Goal: Use online tool/utility: Utilize a website feature to perform a specific function

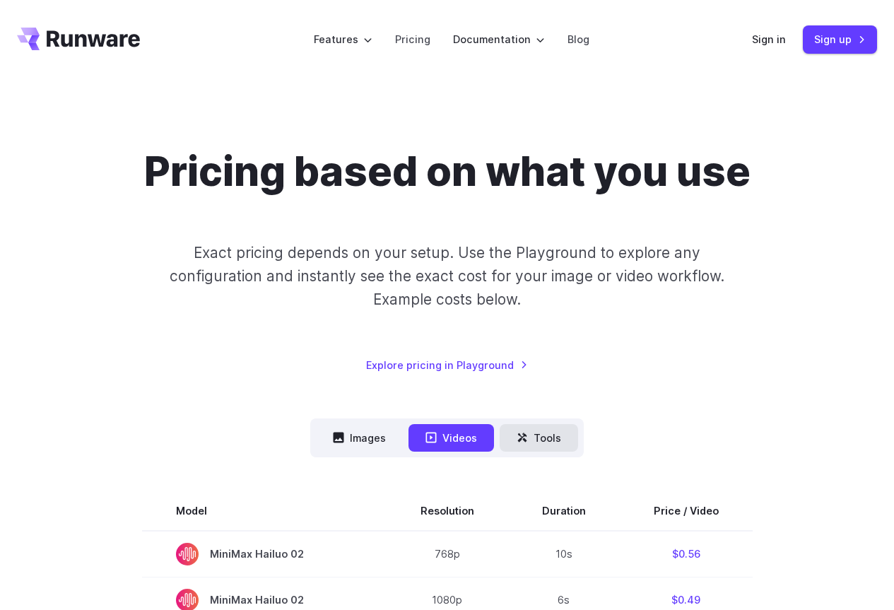
click at [558, 438] on button "Tools" at bounding box center [539, 438] width 78 height 28
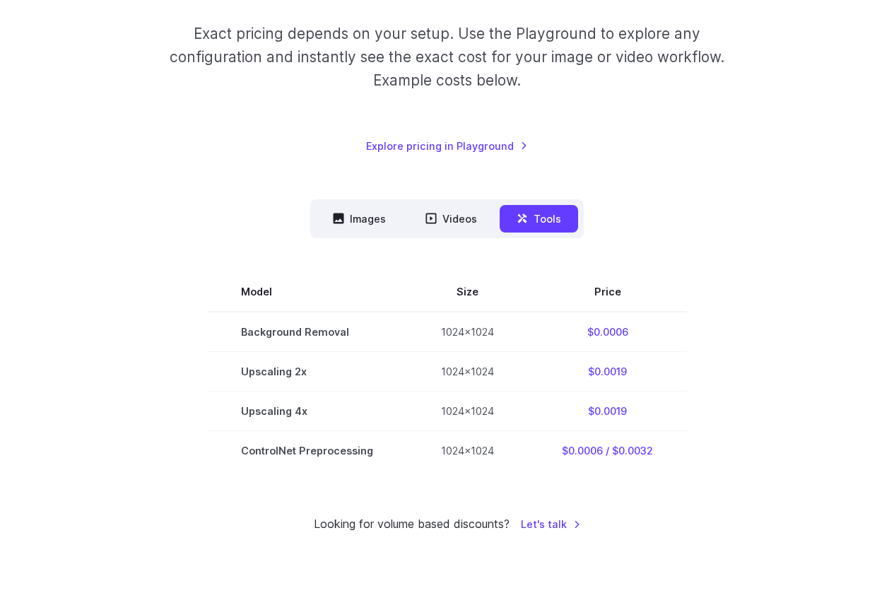
scroll to position [310, 0]
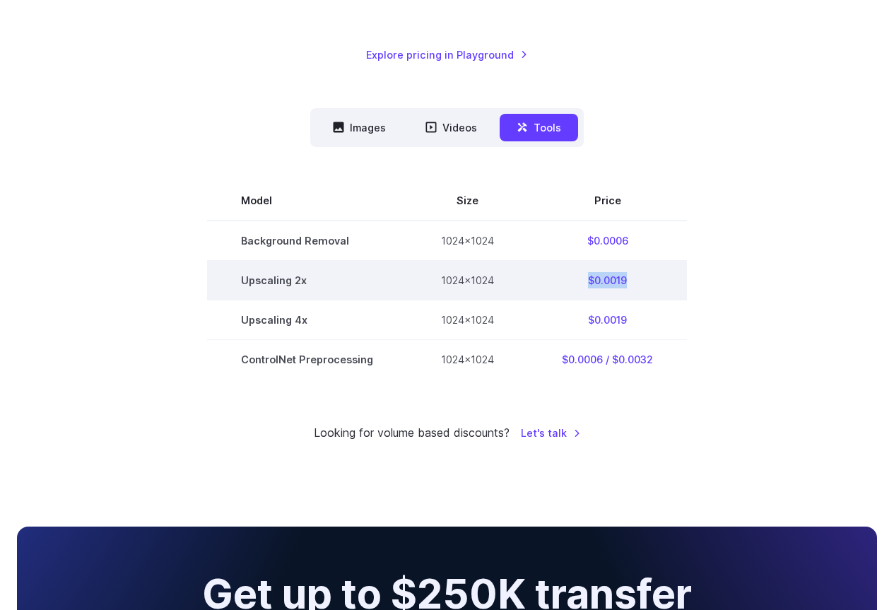
drag, startPoint x: 625, startPoint y: 290, endPoint x: 585, endPoint y: 293, distance: 39.7
click at [585, 293] on td "$0.0019" at bounding box center [607, 280] width 159 height 40
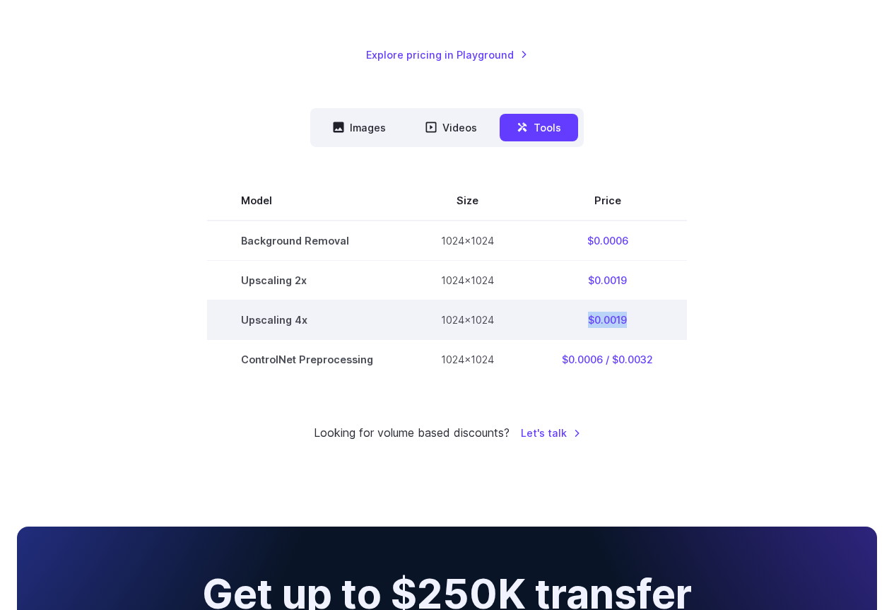
drag, startPoint x: 638, startPoint y: 319, endPoint x: 587, endPoint y: 328, distance: 52.4
click at [587, 328] on td "$0.0019" at bounding box center [607, 320] width 159 height 40
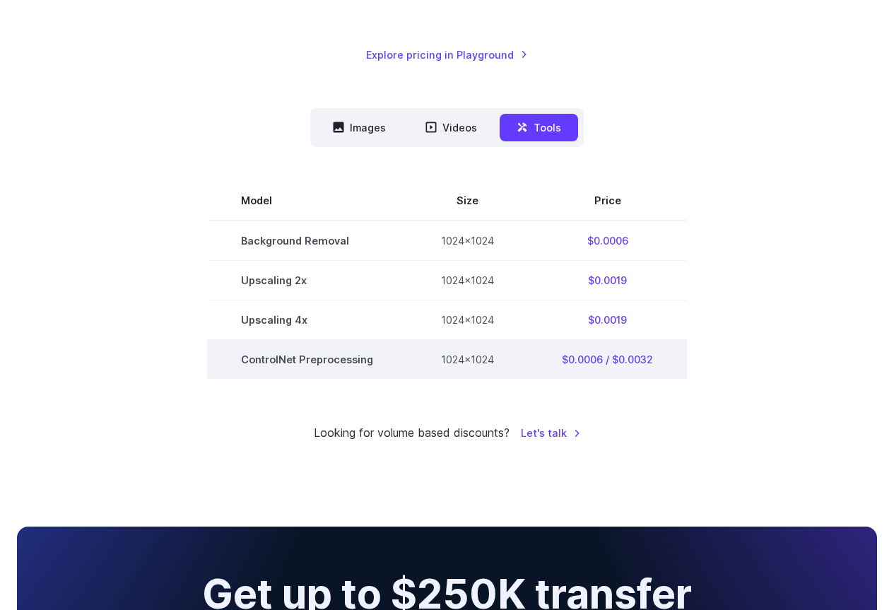
click at [499, 356] on td "1024x1024" at bounding box center [467, 359] width 121 height 40
click at [600, 364] on td "$0.0006 / $0.0032" at bounding box center [607, 359] width 159 height 40
click at [277, 364] on td "ControlNet Preprocessing" at bounding box center [307, 359] width 200 height 40
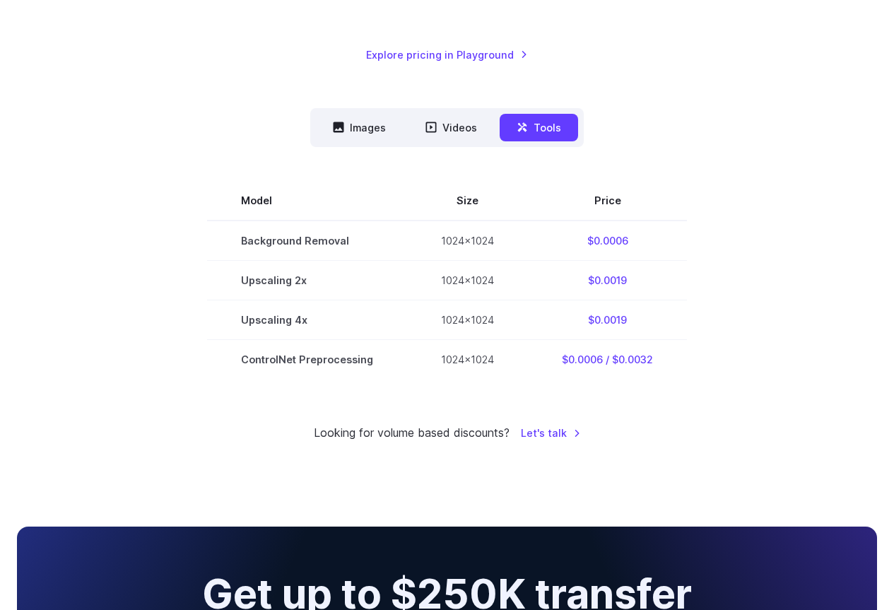
click at [368, 141] on nav "Images Videos Tools ****** ****** *****" at bounding box center [447, 127] width 274 height 39
click at [369, 127] on button "Images" at bounding box center [359, 128] width 87 height 28
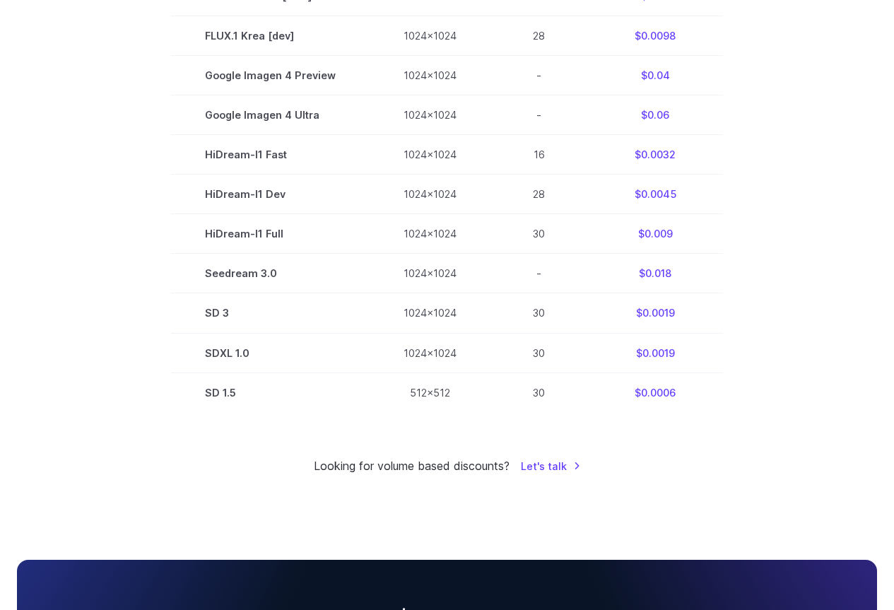
scroll to position [902, 0]
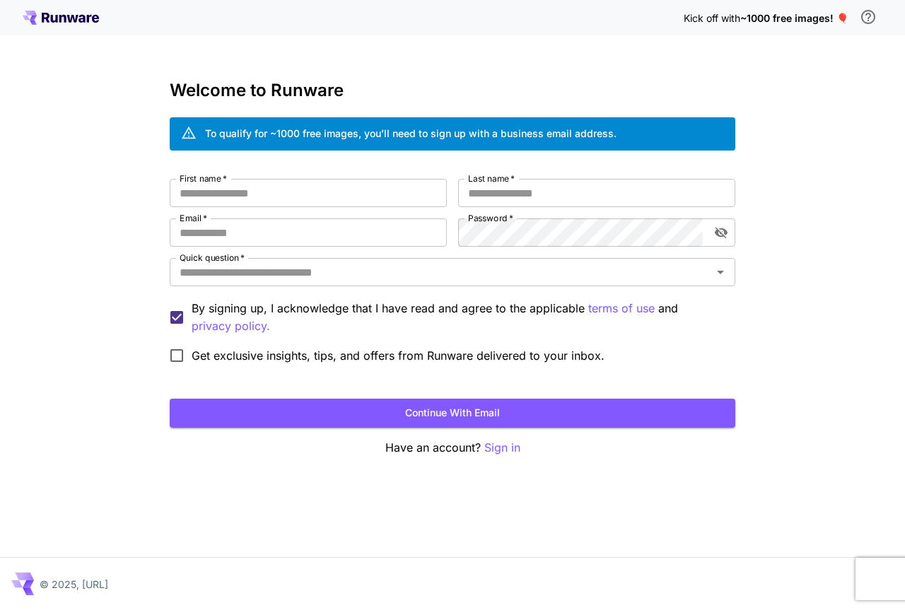
click at [87, 21] on icon at bounding box center [89, 19] width 5 height 8
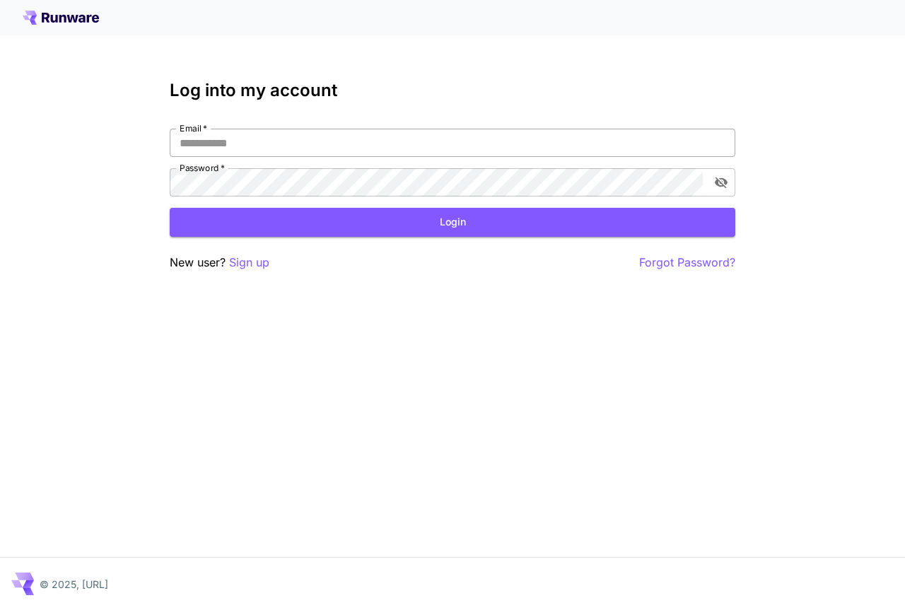
click at [223, 137] on input "Email   *" at bounding box center [452, 143] width 565 height 28
type input "**********"
click at [717, 173] on button "toggle password visibility" at bounding box center [720, 182] width 25 height 25
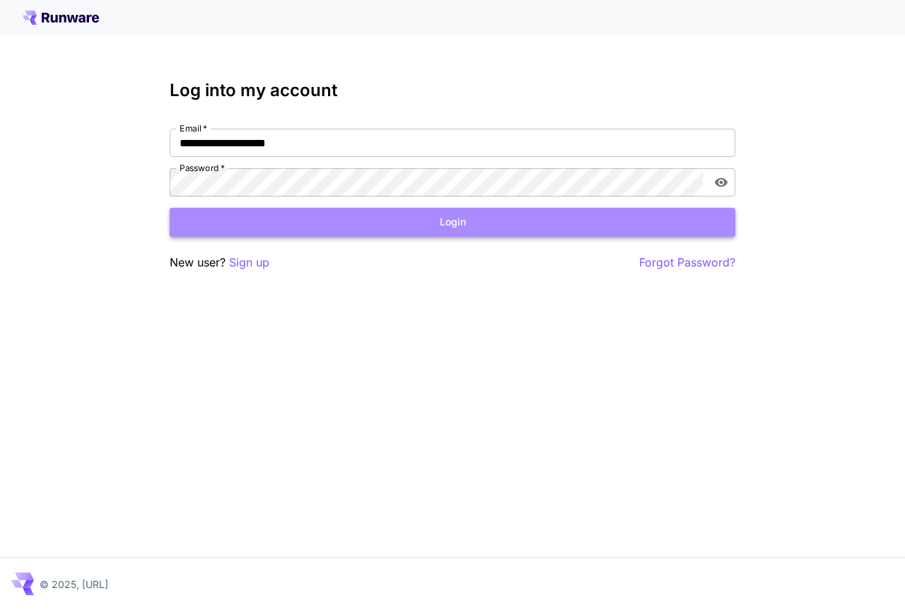
click at [307, 210] on button "Login" at bounding box center [452, 222] width 565 height 29
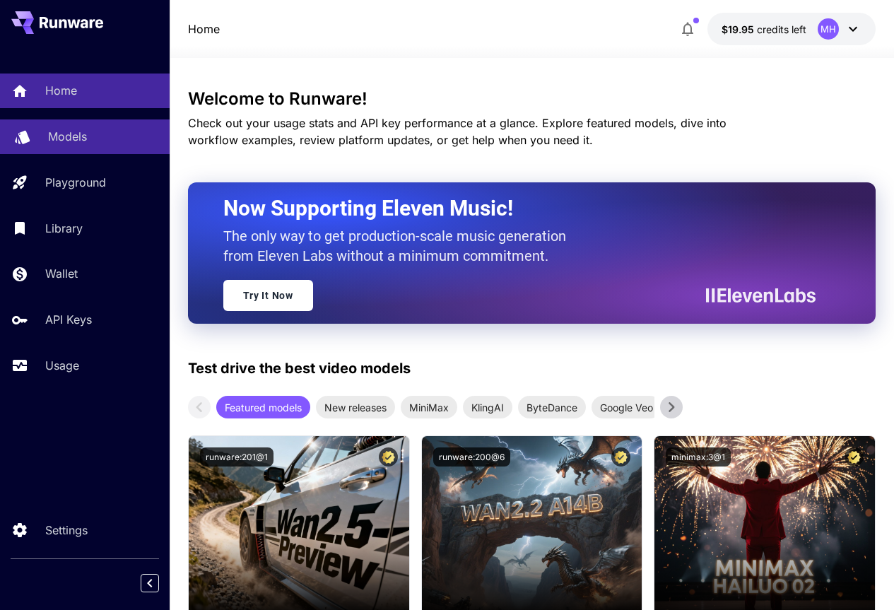
click at [83, 139] on p "Models" at bounding box center [67, 136] width 39 height 17
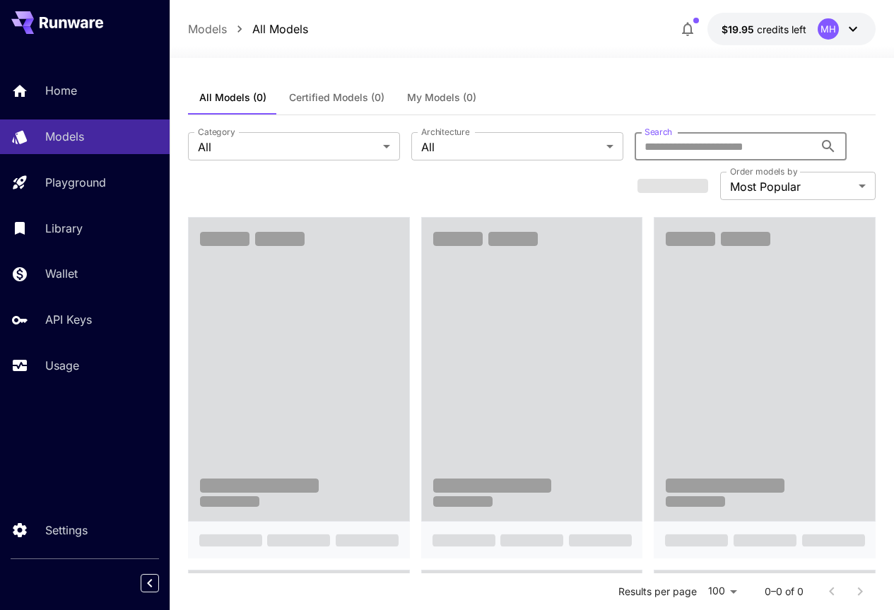
click at [635, 151] on input "Search" at bounding box center [725, 146] width 180 height 28
paste input "**********"
type input "**********"
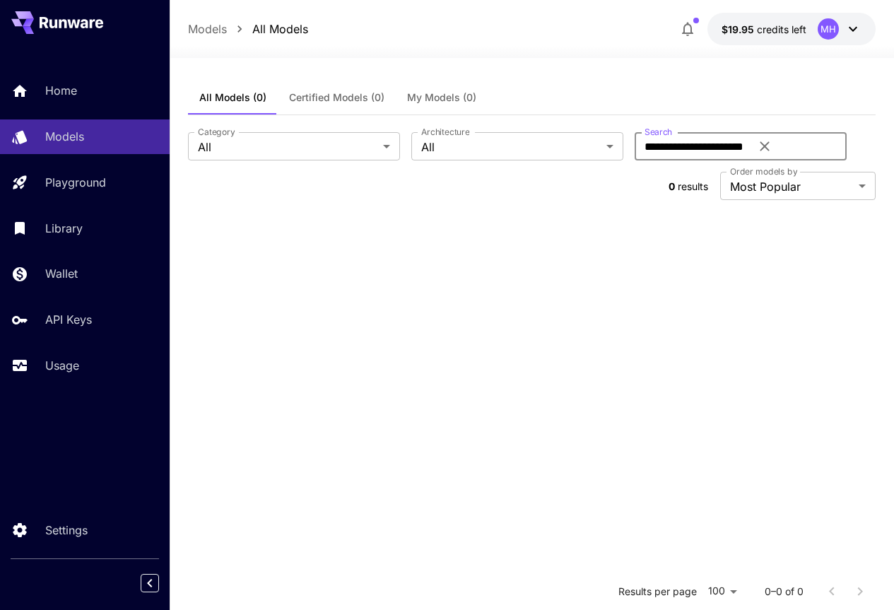
click at [519, 275] on section at bounding box center [532, 522] width 688 height 610
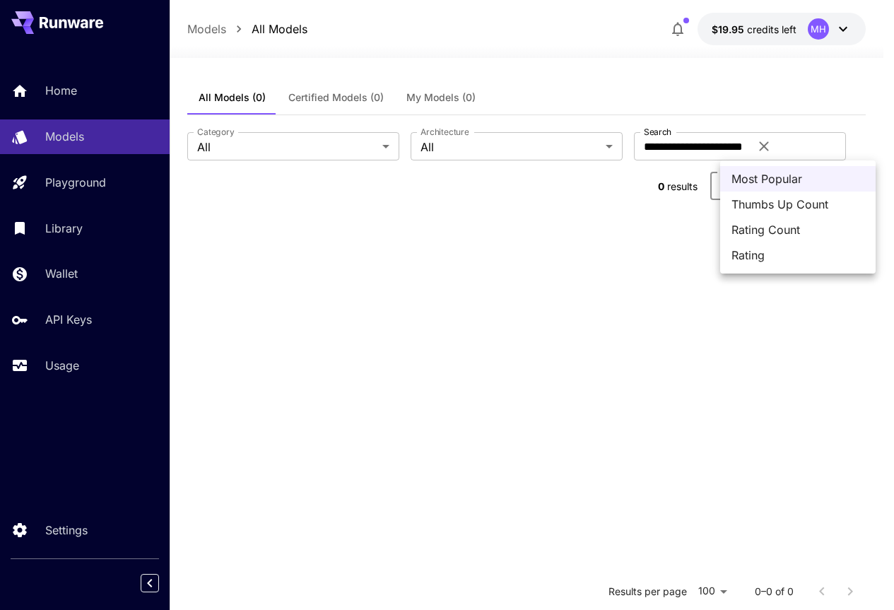
click at [850, 151] on body "**********" at bounding box center [447, 453] width 894 height 906
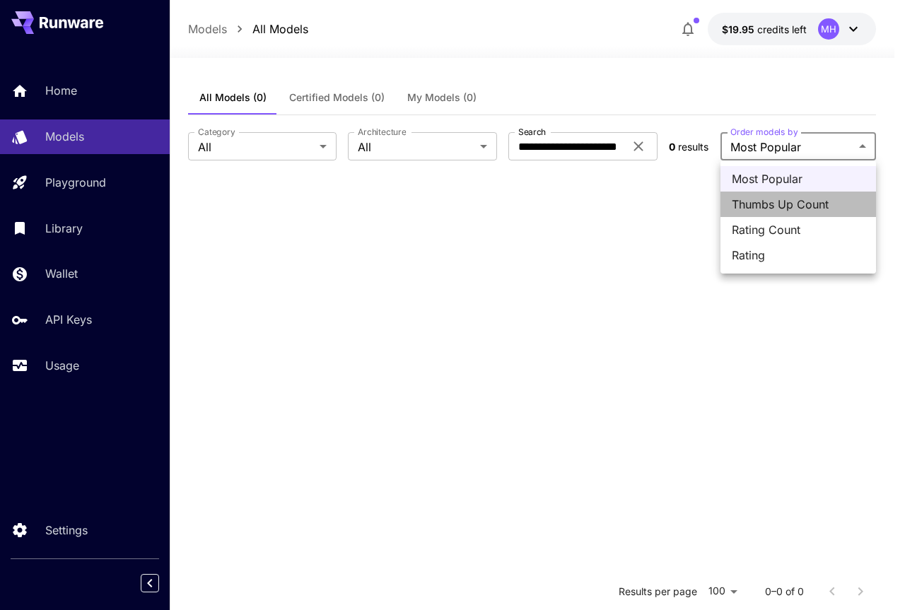
click at [813, 196] on span "Thumbs Up Count" at bounding box center [797, 204] width 133 height 17
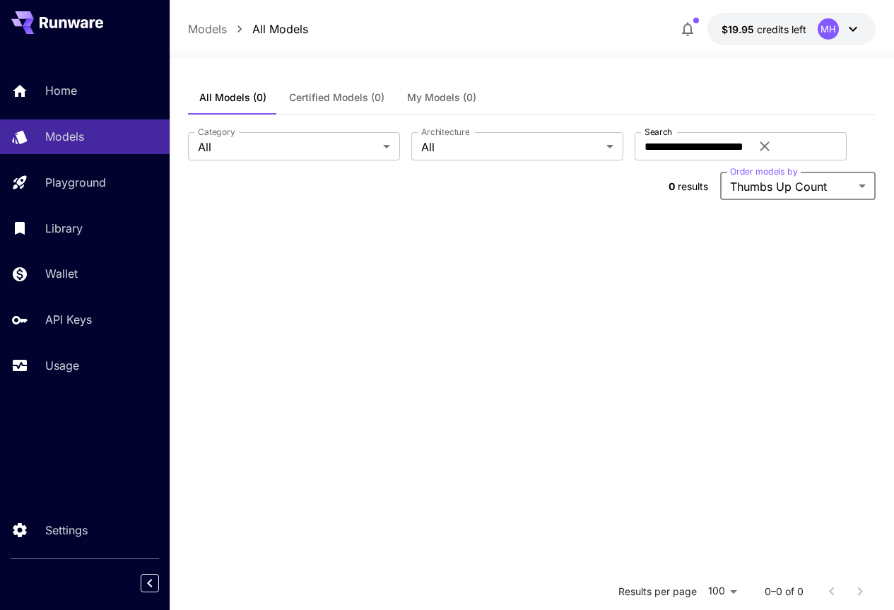
click at [847, 149] on body "**********" at bounding box center [447, 453] width 894 height 906
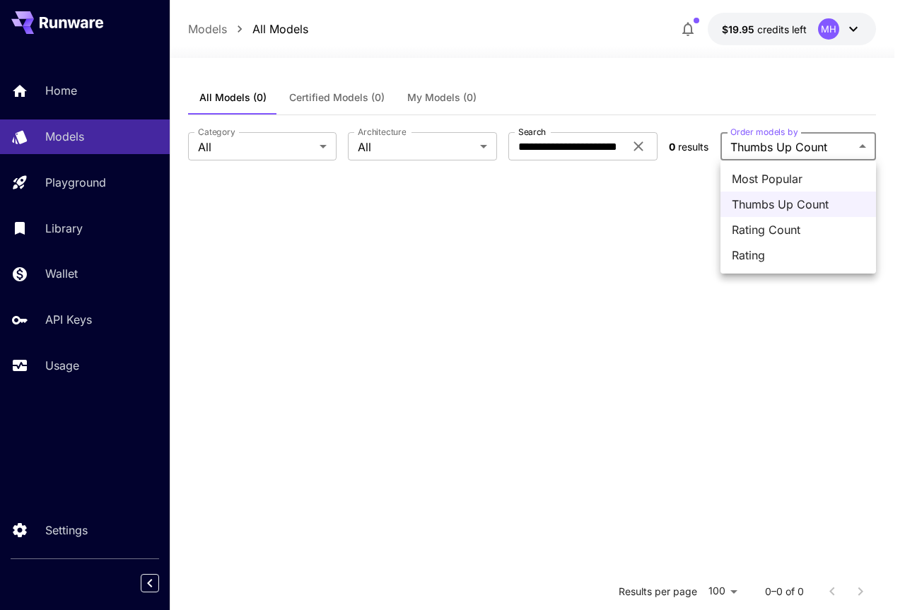
click at [755, 175] on span "Most Popular" at bounding box center [797, 178] width 133 height 17
type input "**********"
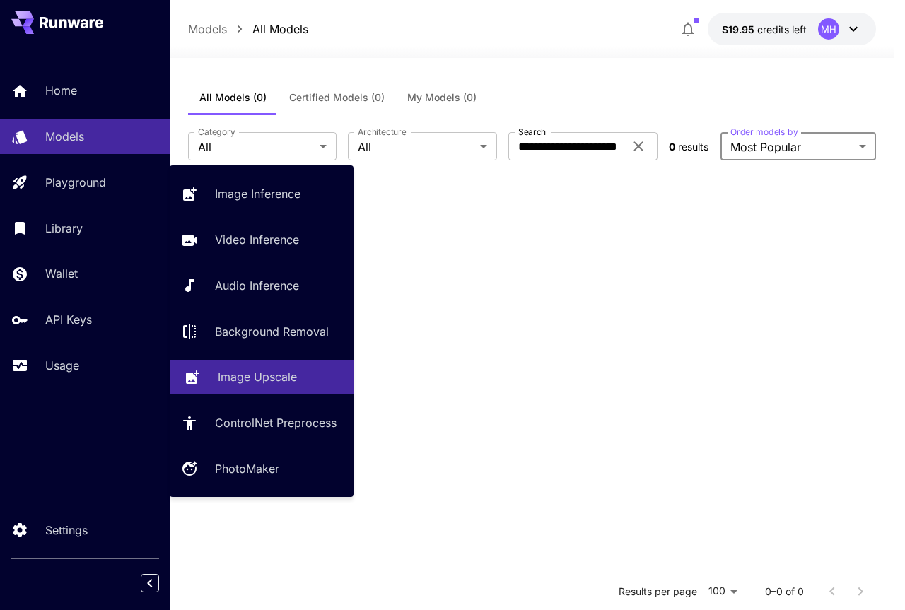
click at [259, 373] on p "Image Upscale" at bounding box center [257, 376] width 79 height 17
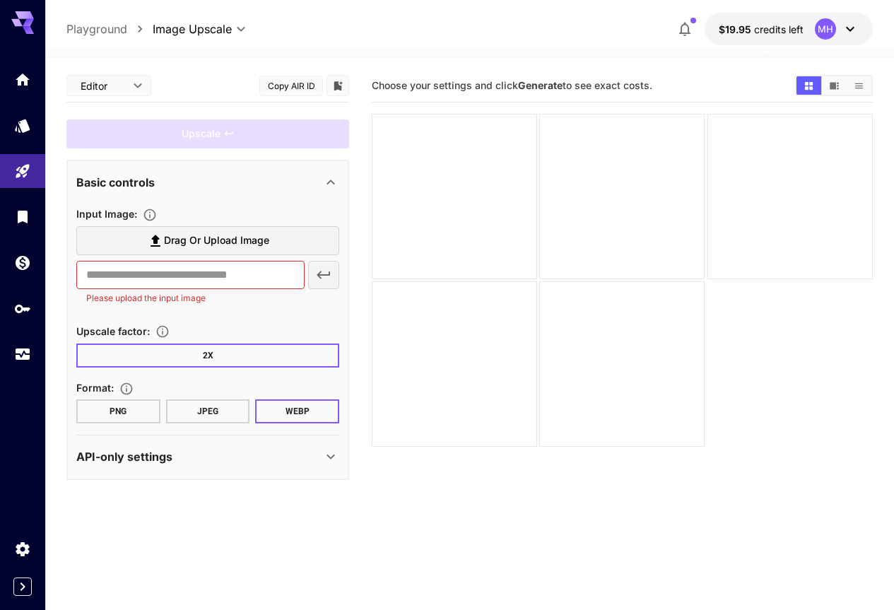
click at [324, 177] on icon at bounding box center [330, 182] width 17 height 17
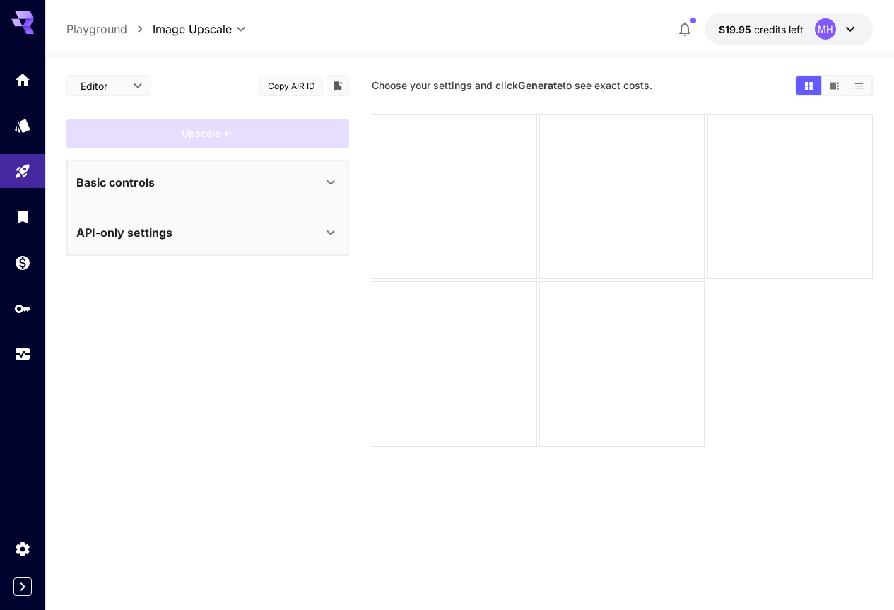
click at [324, 177] on icon at bounding box center [330, 182] width 17 height 17
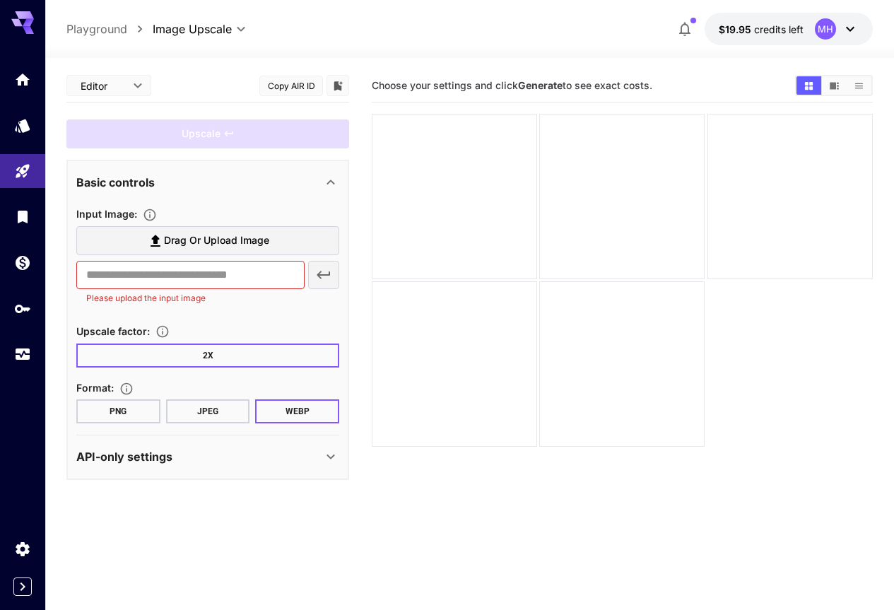
click at [175, 346] on button "2X" at bounding box center [207, 355] width 263 height 24
click at [213, 358] on button "2X" at bounding box center [207, 355] width 263 height 24
click at [331, 182] on icon at bounding box center [330, 182] width 17 height 17
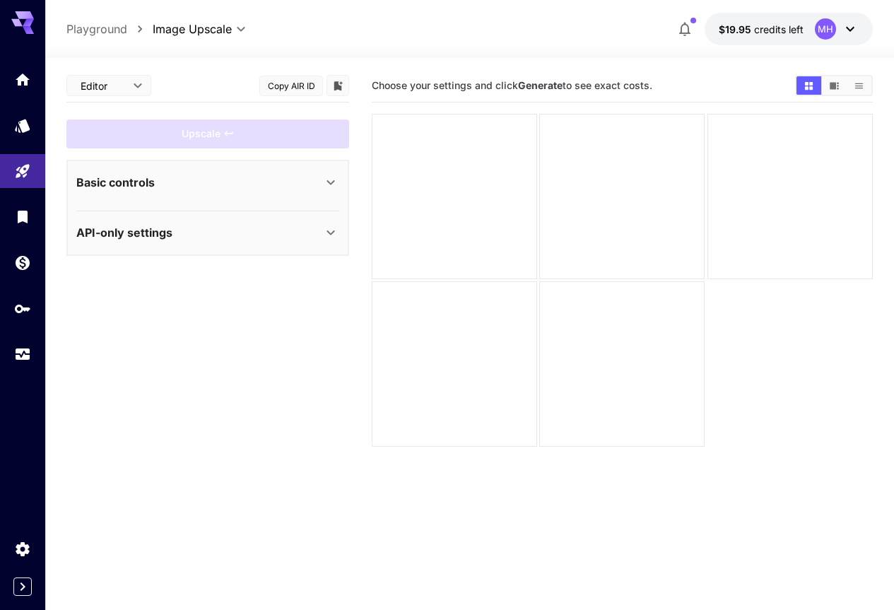
click at [331, 182] on icon at bounding box center [330, 182] width 17 height 17
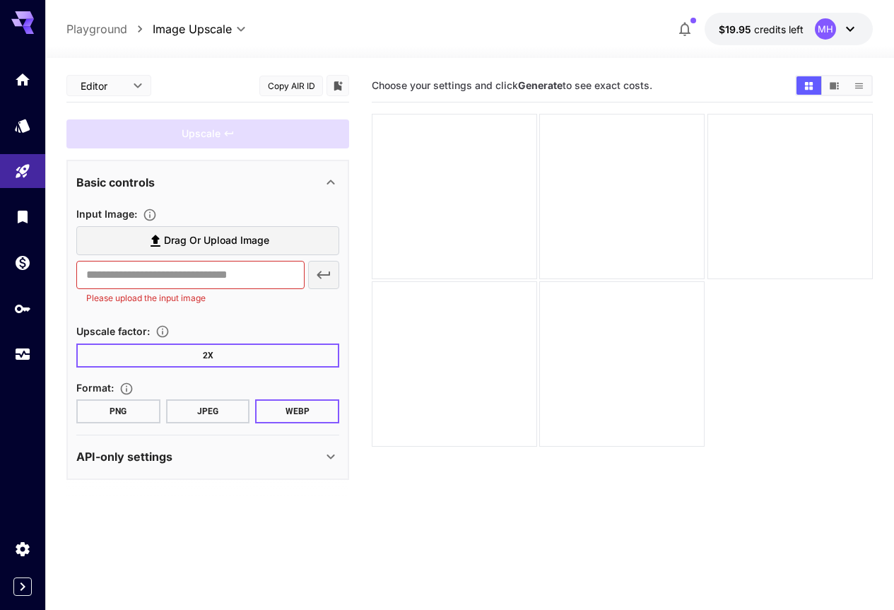
click at [313, 468] on div "API-only settings" at bounding box center [207, 457] width 263 height 34
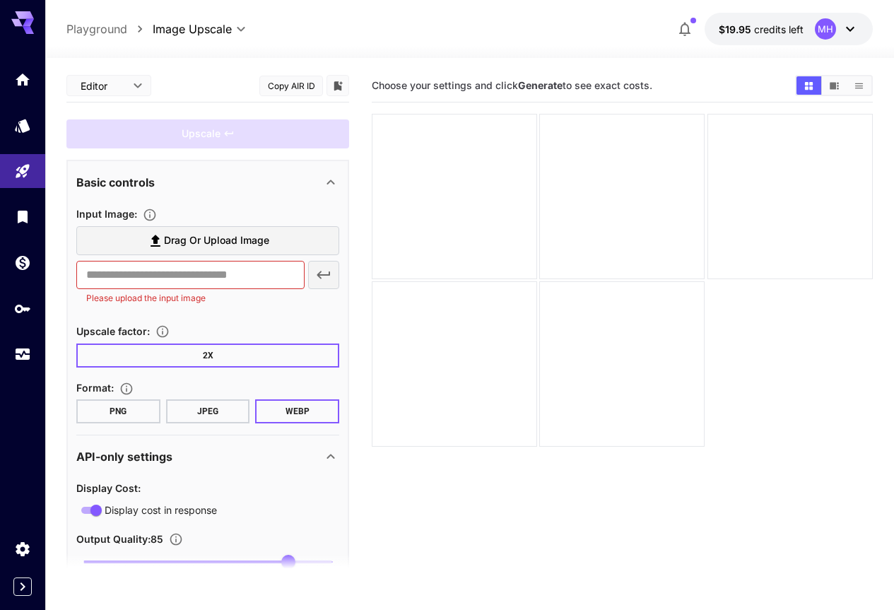
click at [317, 464] on div "API-only settings" at bounding box center [199, 456] width 246 height 17
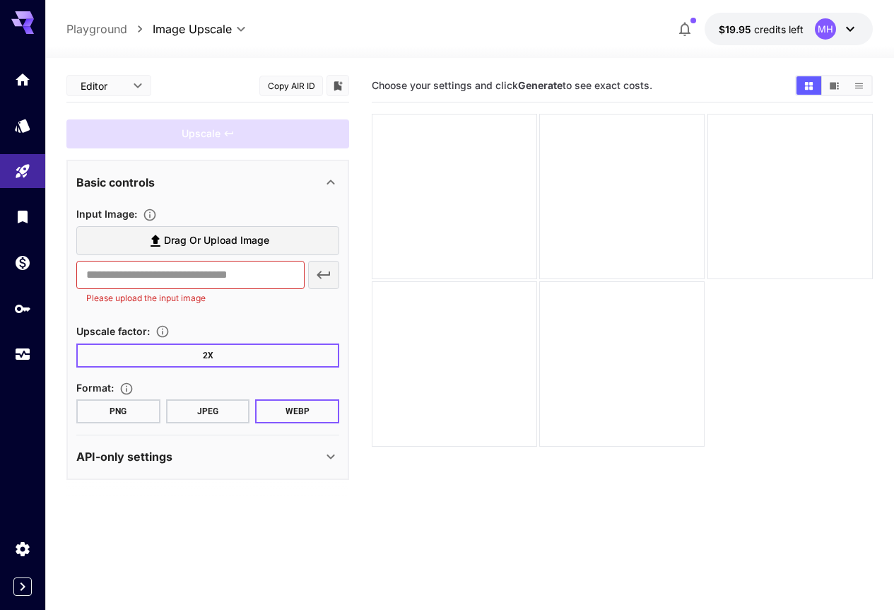
click at [328, 457] on icon at bounding box center [330, 456] width 17 height 17
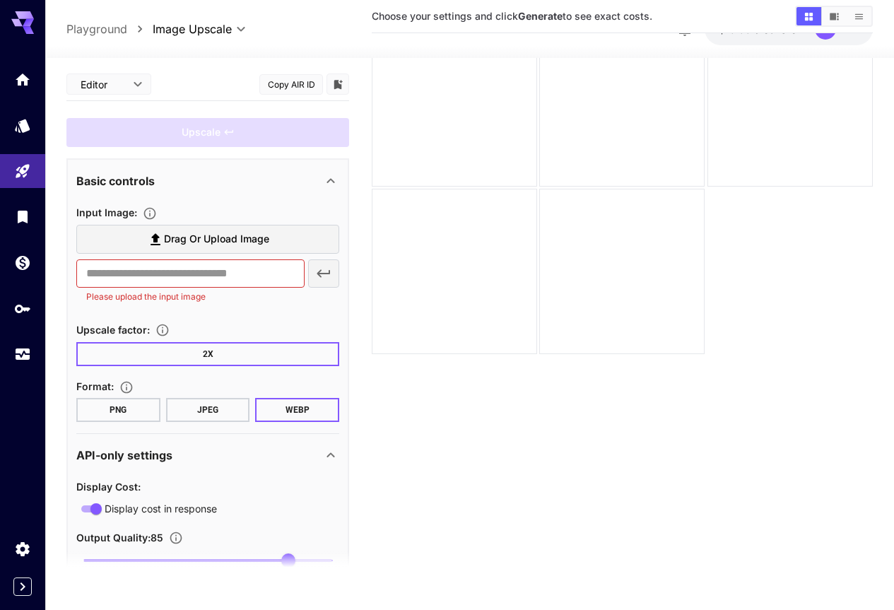
scroll to position [112, 0]
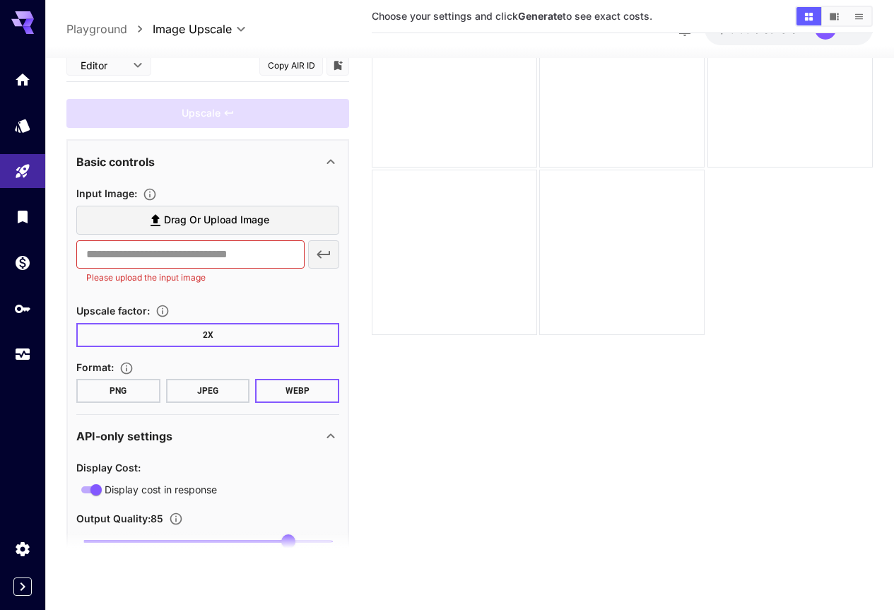
drag, startPoint x: 359, startPoint y: 295, endPoint x: 292, endPoint y: 532, distance: 246.8
click at [20, 132] on link at bounding box center [22, 125] width 45 height 35
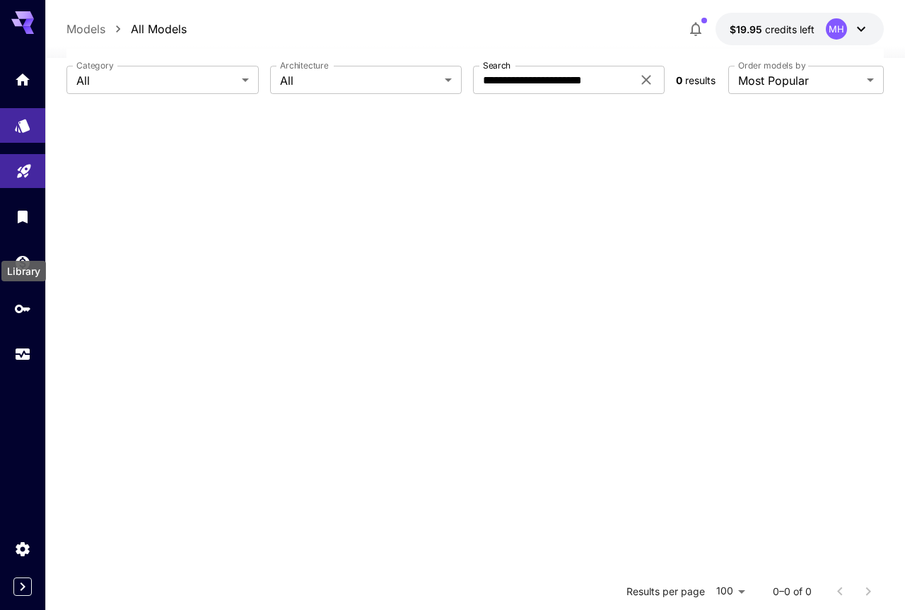
scroll to position [41, 0]
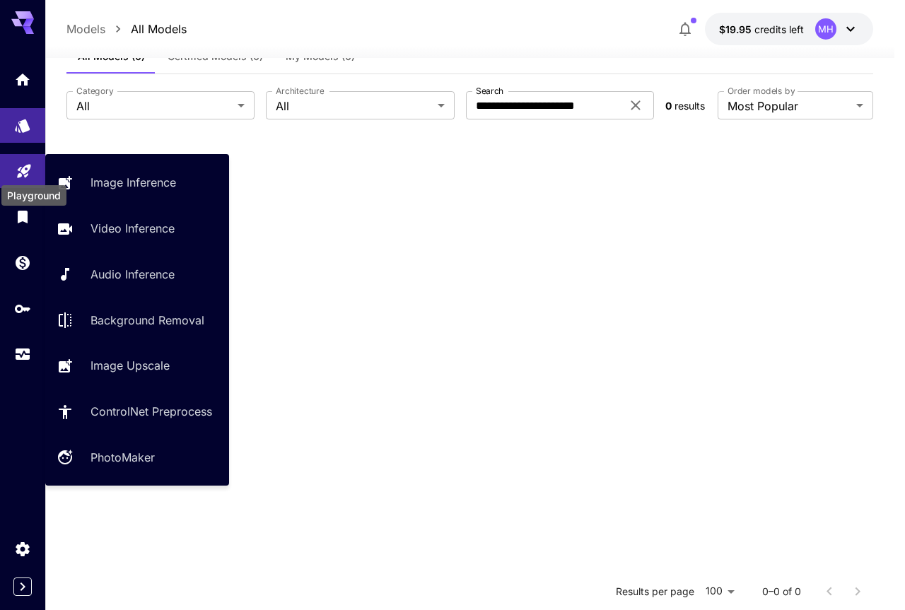
click at [21, 165] on icon "Playground" at bounding box center [24, 168] width 17 height 17
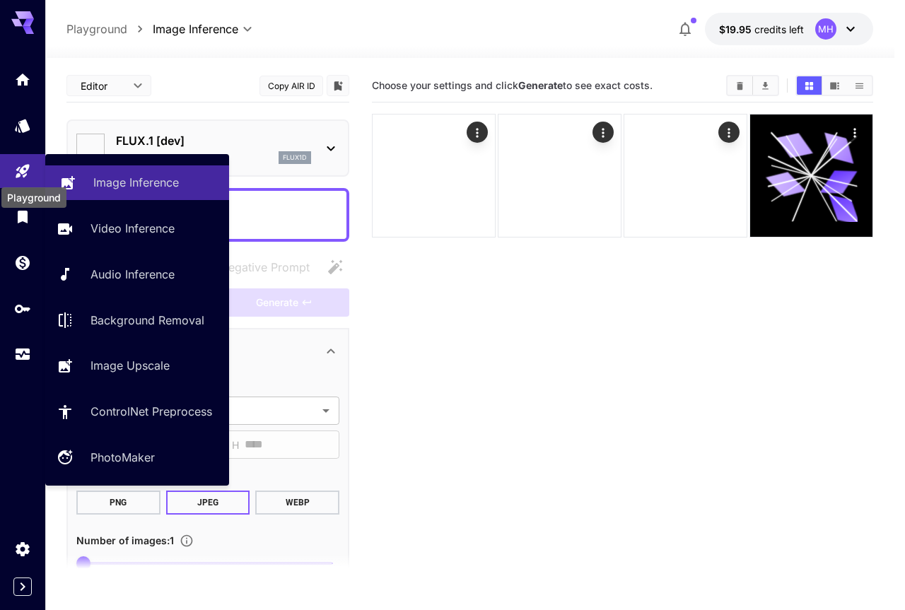
type input "**********"
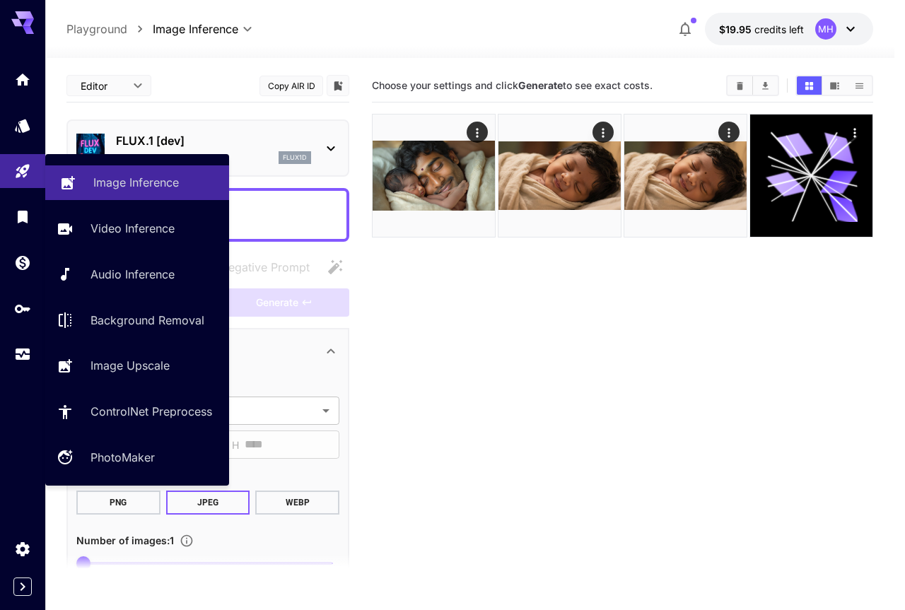
click at [132, 184] on p "Image Inference" at bounding box center [136, 182] width 86 height 17
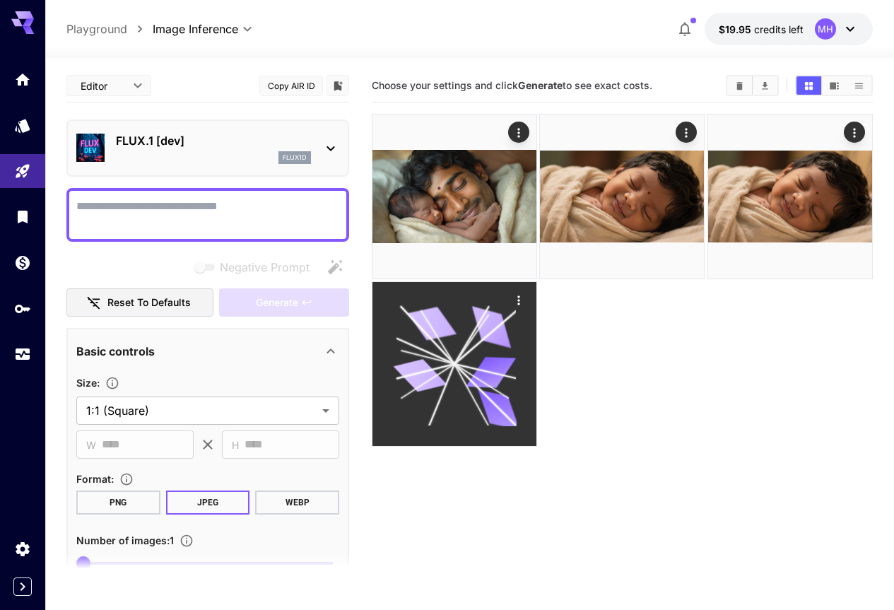
click at [517, 307] on icon at bounding box center [491, 328] width 49 height 42
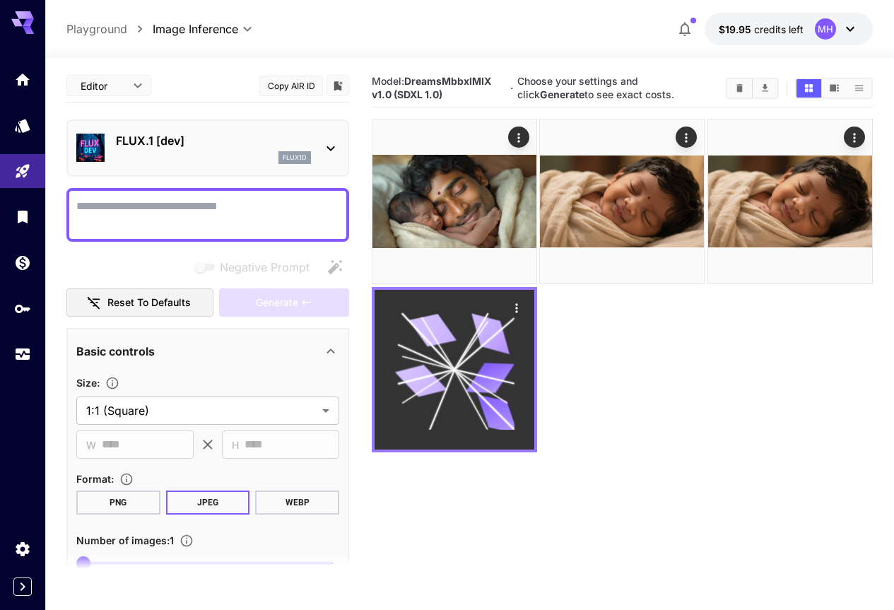
click at [515, 310] on icon at bounding box center [454, 370] width 120 height 120
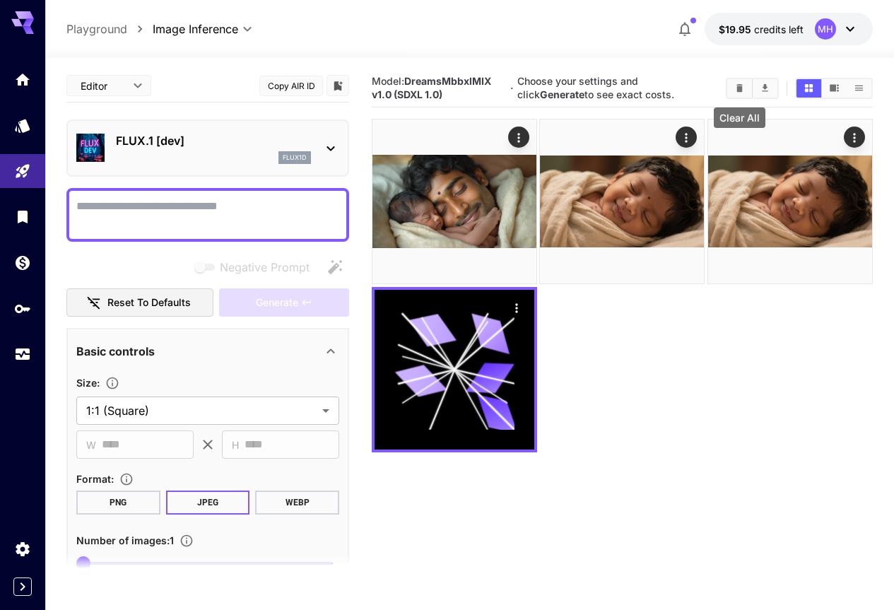
click at [740, 85] on icon "Clear All" at bounding box center [739, 88] width 6 height 8
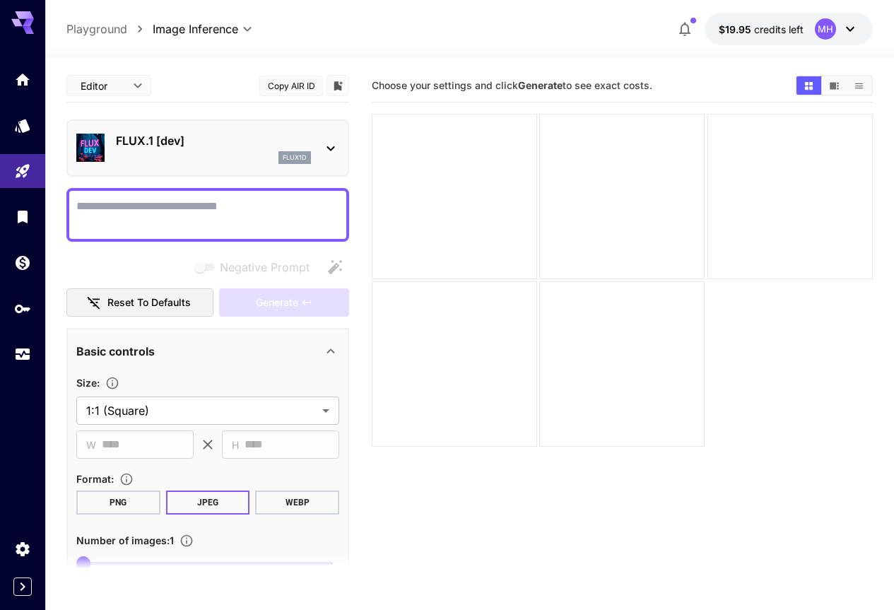
click at [323, 151] on icon at bounding box center [330, 148] width 17 height 17
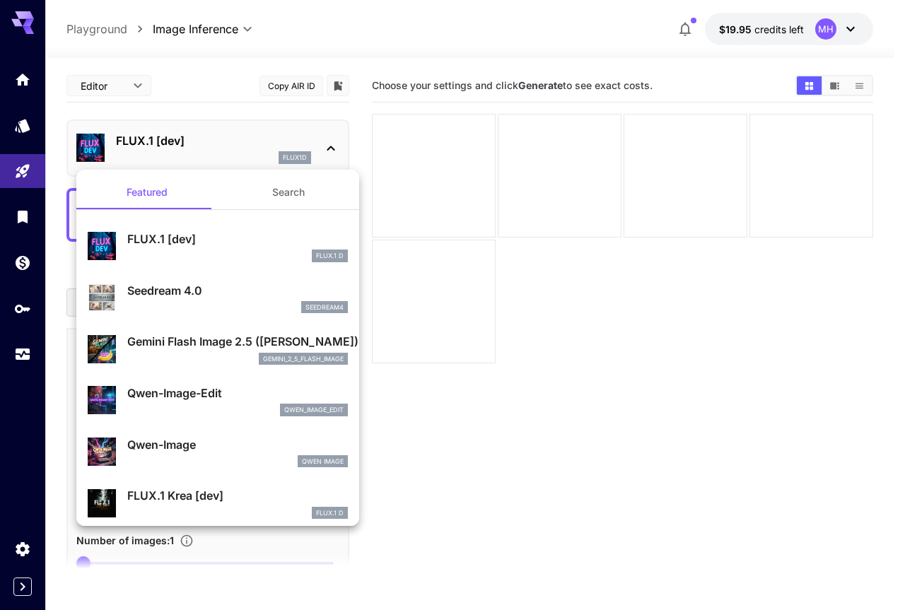
click at [281, 187] on button "Search" at bounding box center [288, 192] width 141 height 34
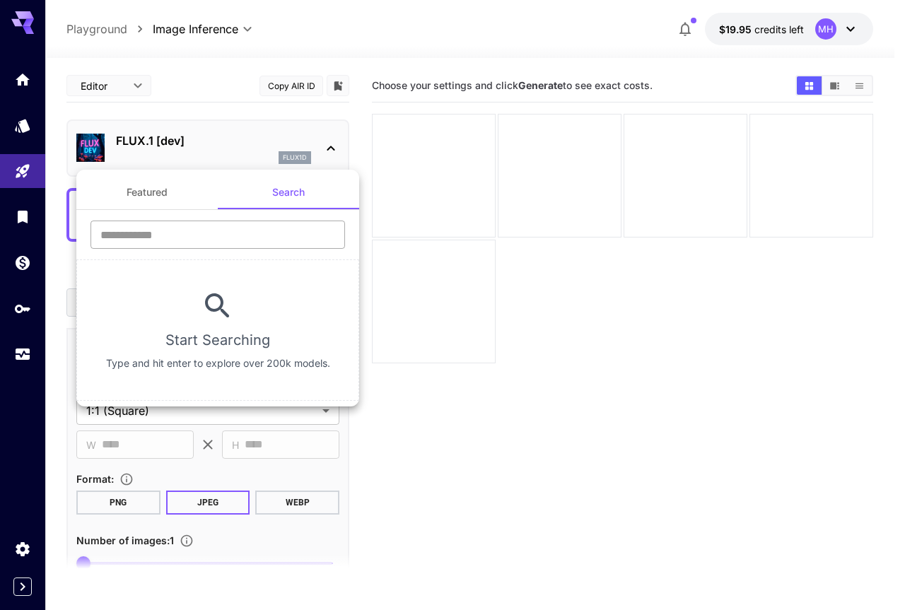
click at [163, 226] on input "text" at bounding box center [217, 235] width 254 height 28
paste input "**********"
drag, startPoint x: 206, startPoint y: 233, endPoint x: 206, endPoint y: 241, distance: 8.5
click at [206, 235] on input "**********" at bounding box center [217, 235] width 254 height 28
click at [245, 223] on input "**********" at bounding box center [217, 235] width 254 height 28
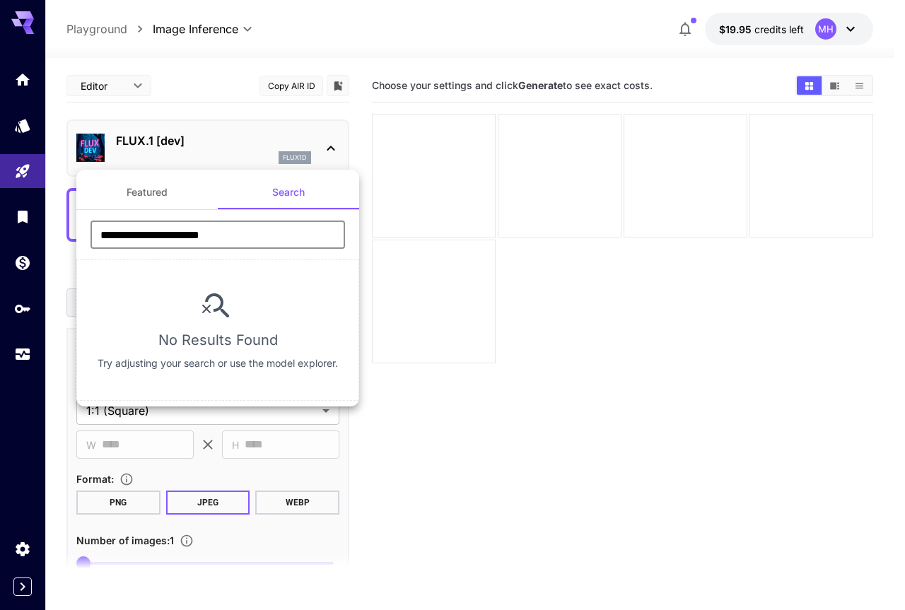
type input "**********"
click at [454, 384] on div at bounding box center [452, 305] width 905 height 610
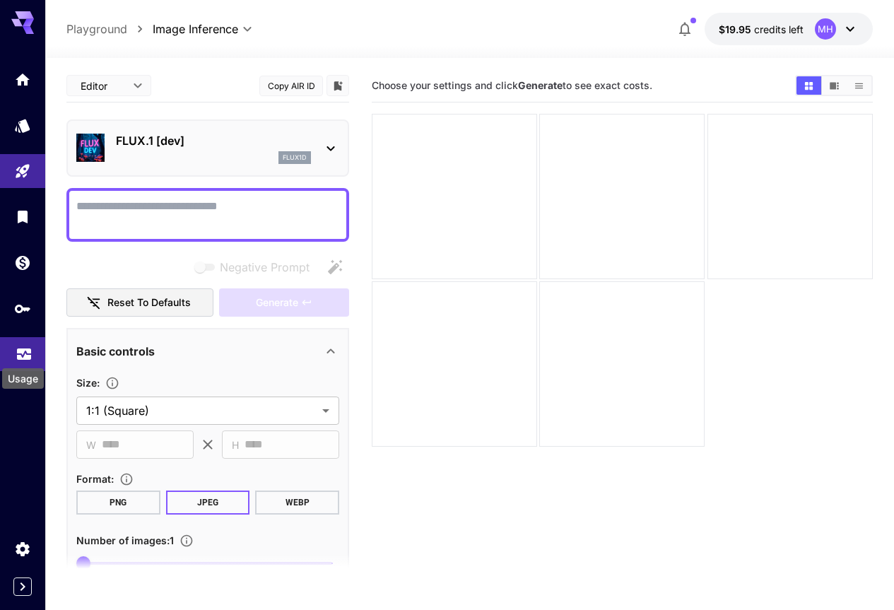
click at [25, 351] on icon "Usage" at bounding box center [24, 352] width 14 height 7
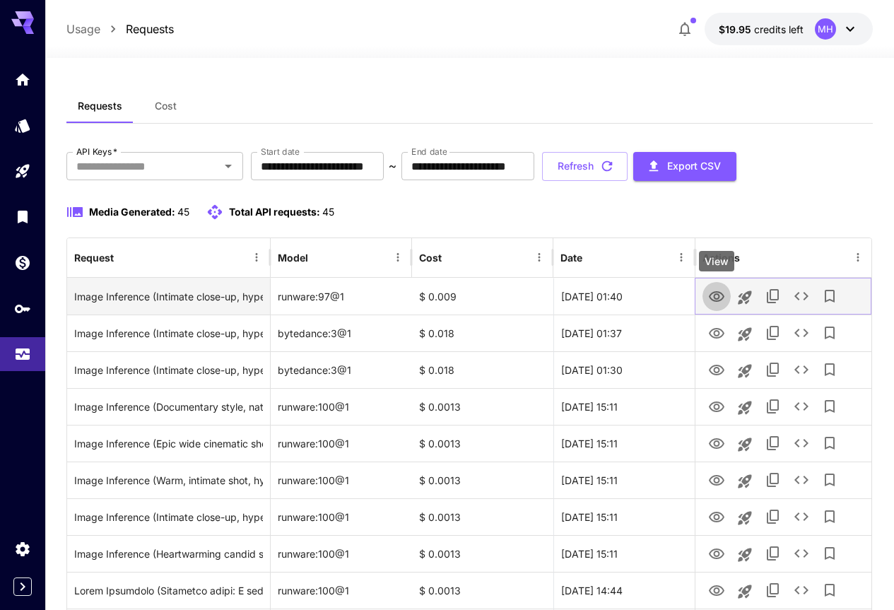
click at [717, 304] on icon "View" at bounding box center [716, 296] width 17 height 17
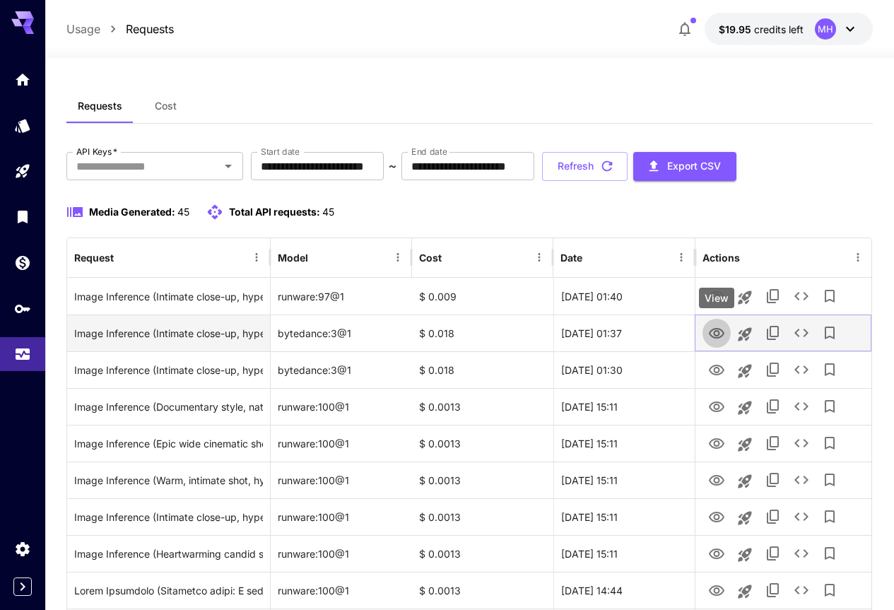
click at [716, 336] on icon "View" at bounding box center [717, 333] width 16 height 11
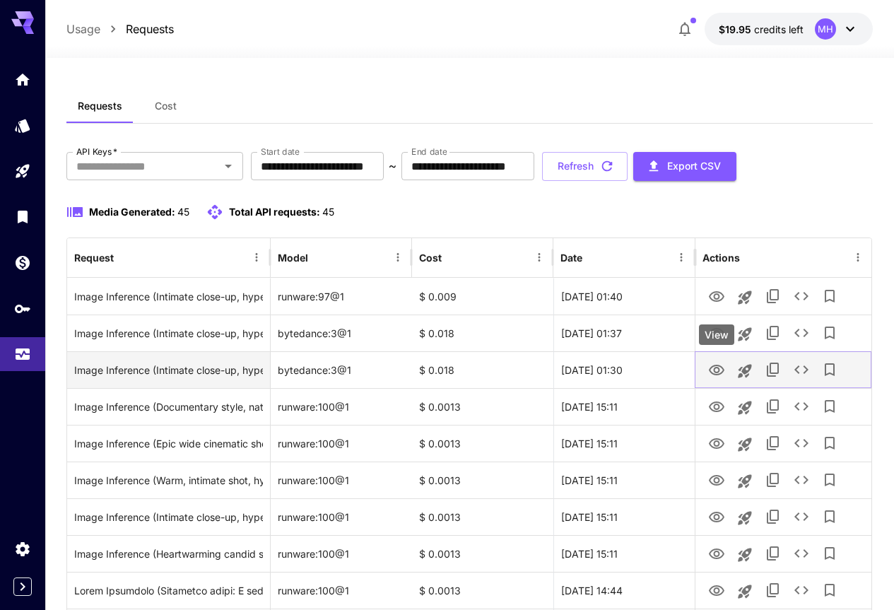
click at [717, 376] on icon "View" at bounding box center [716, 370] width 17 height 17
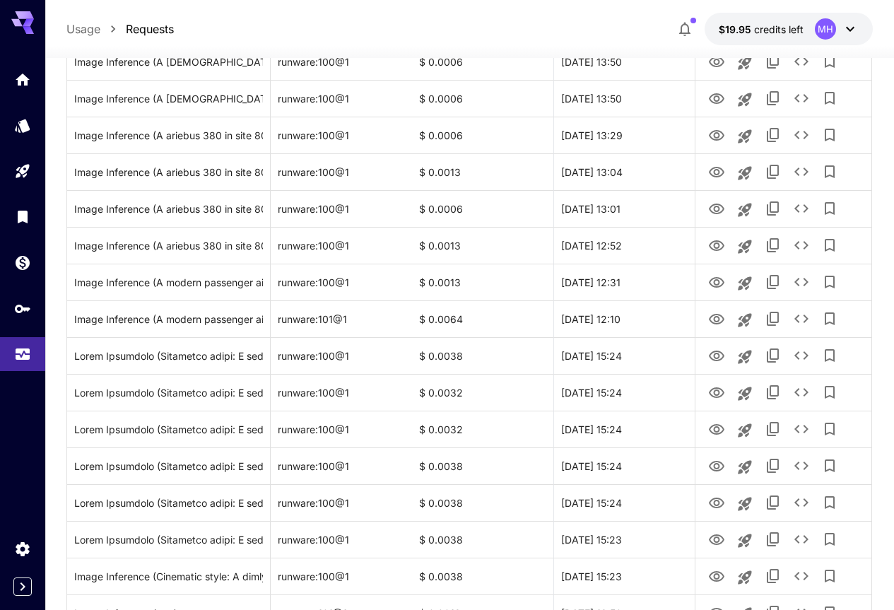
scroll to position [1402, 0]
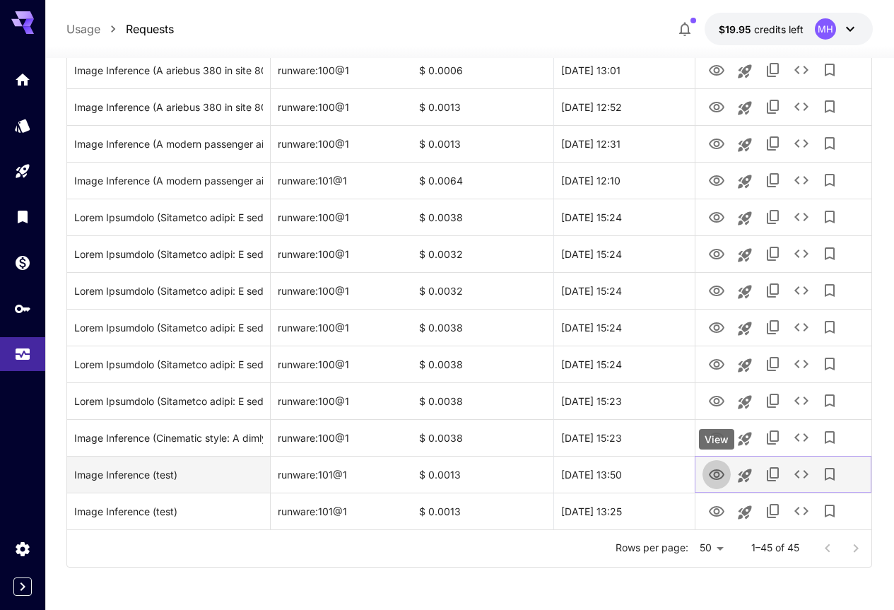
click at [717, 480] on icon "View" at bounding box center [716, 474] width 17 height 17
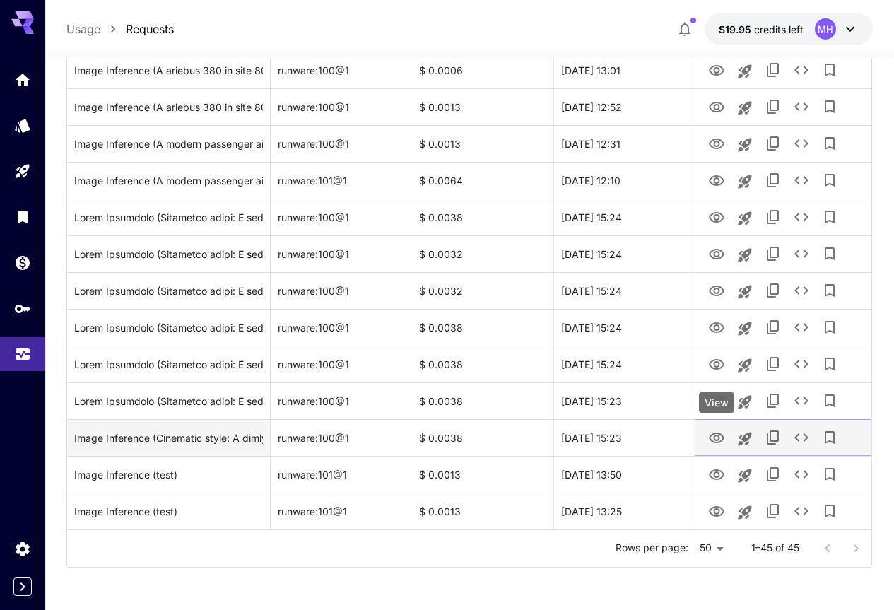
click at [719, 443] on icon "View" at bounding box center [716, 438] width 17 height 17
click at [748, 445] on icon "Launch in playground" at bounding box center [744, 438] width 17 height 17
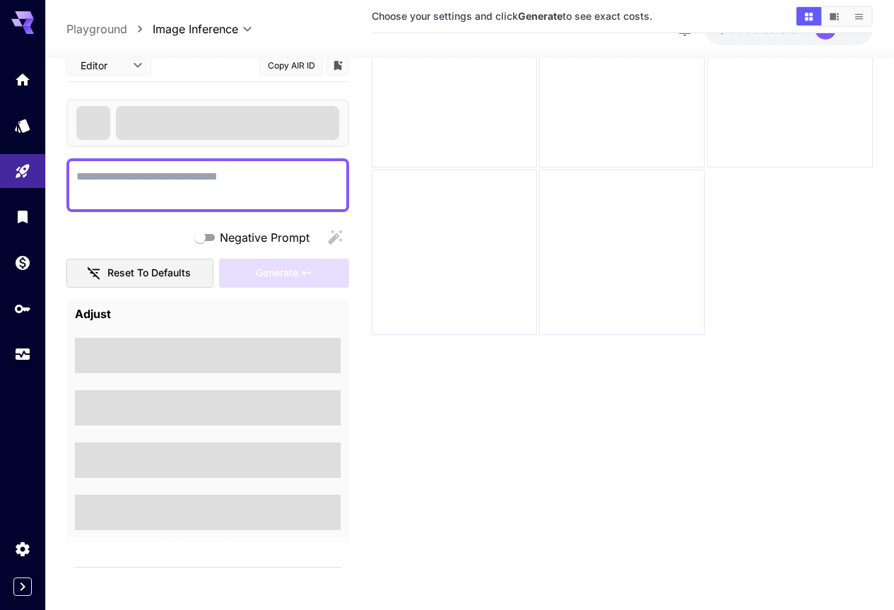
scroll to position [112, 0]
type textarea "**********"
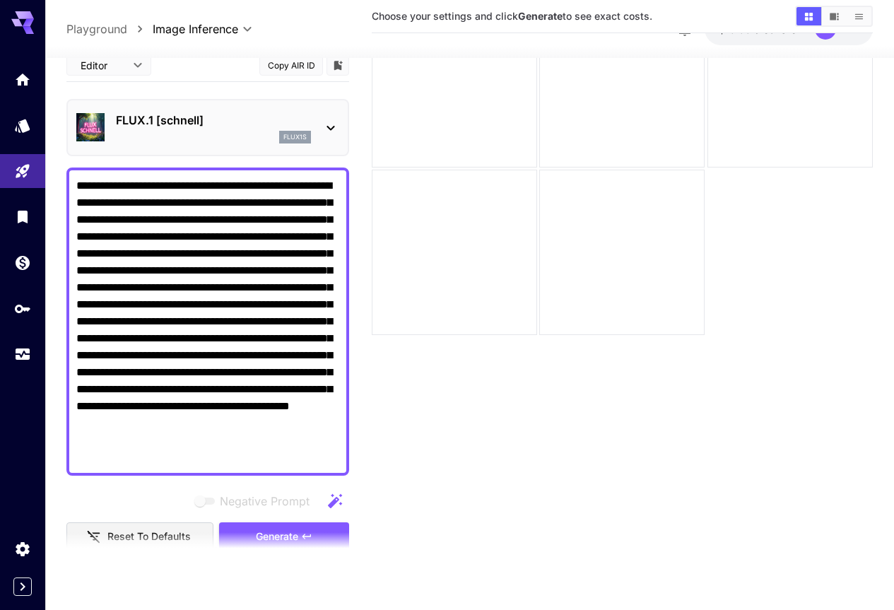
drag, startPoint x: 201, startPoint y: 459, endPoint x: 49, endPoint y: 185, distance: 312.9
click at [49, 185] on section "**********" at bounding box center [469, 278] width 849 height 664
click at [489, 454] on section "Choose your settings and click Generate to see exact costs." at bounding box center [622, 263] width 501 height 610
drag, startPoint x: 252, startPoint y: 307, endPoint x: 245, endPoint y: 508, distance: 200.8
click at [250, 522] on div "**********" at bounding box center [207, 552] width 283 height 1006
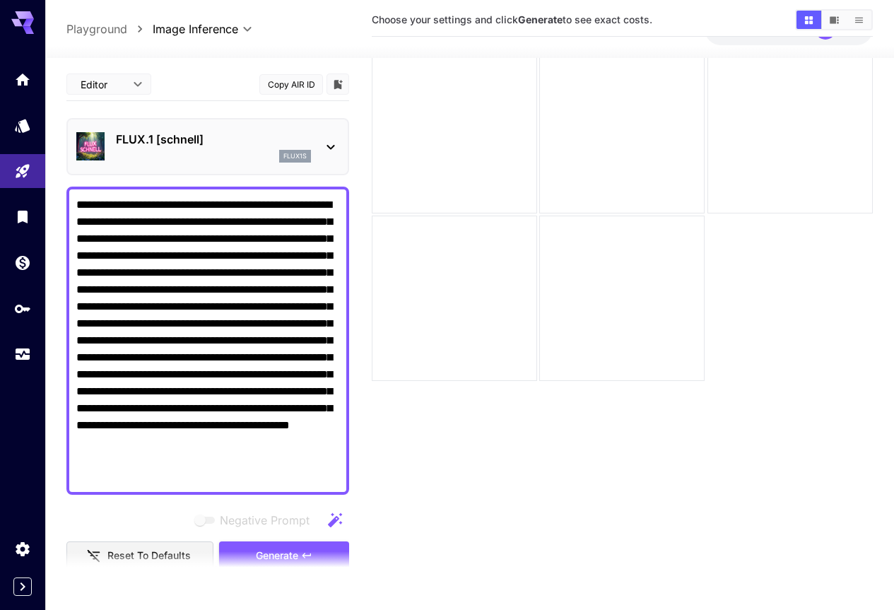
scroll to position [41, 0]
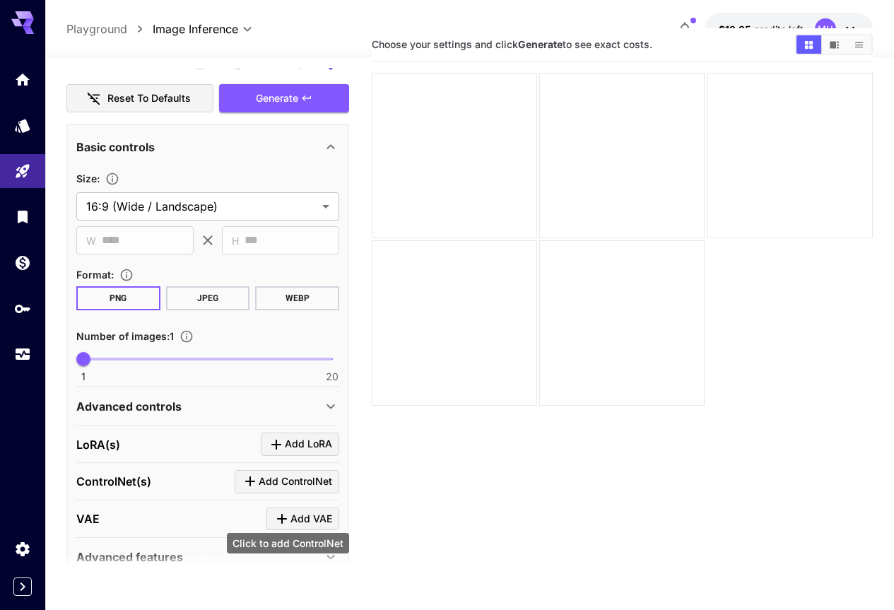
drag, startPoint x: 249, startPoint y: 446, endPoint x: 231, endPoint y: 470, distance: 30.2
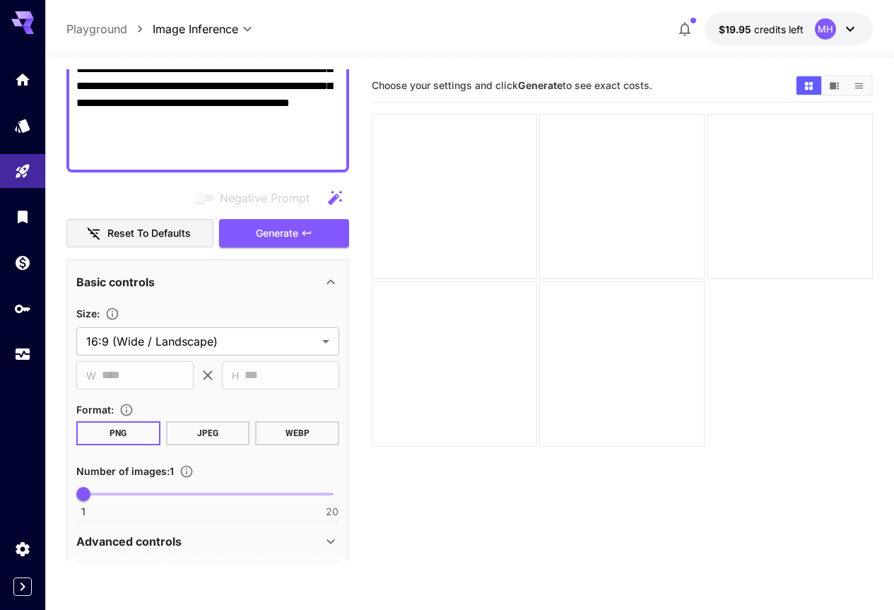
scroll to position [0, 0]
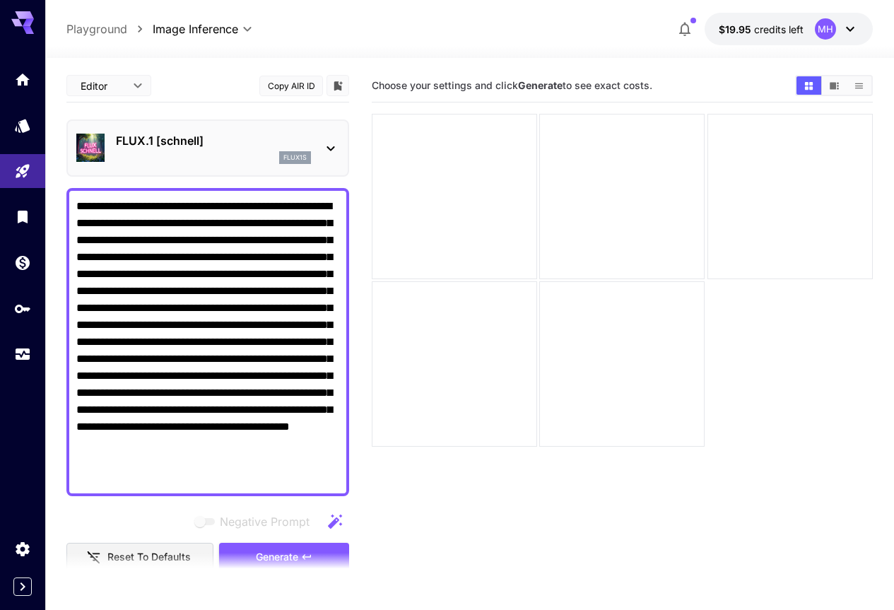
click at [303, 89] on button "Copy AIR ID" at bounding box center [291, 86] width 64 height 20
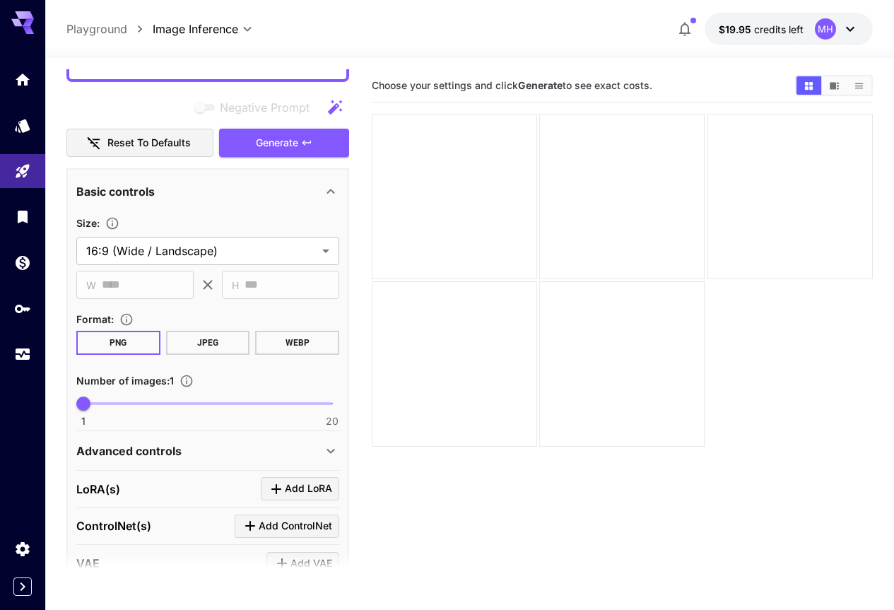
scroll to position [523, 0]
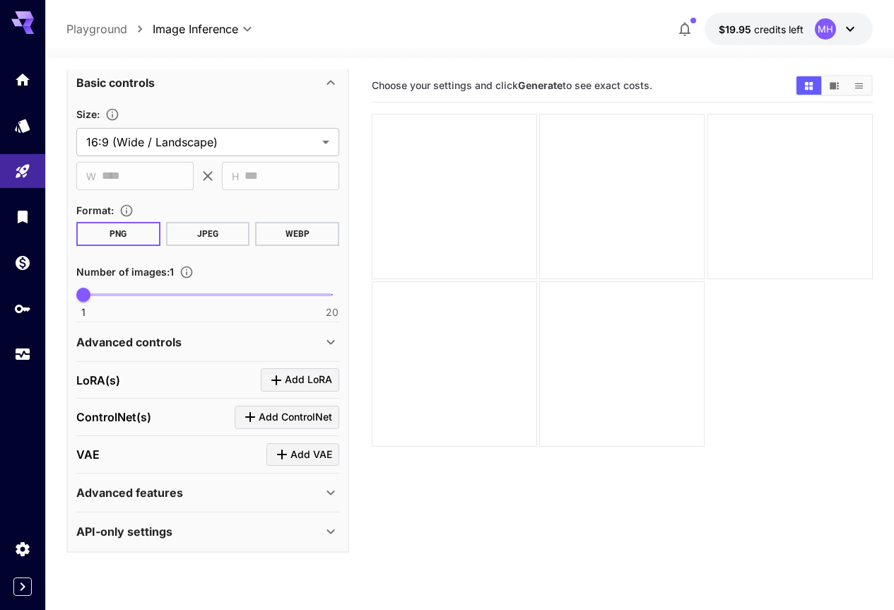
drag, startPoint x: 240, startPoint y: 377, endPoint x: 235, endPoint y: 510, distance: 133.0
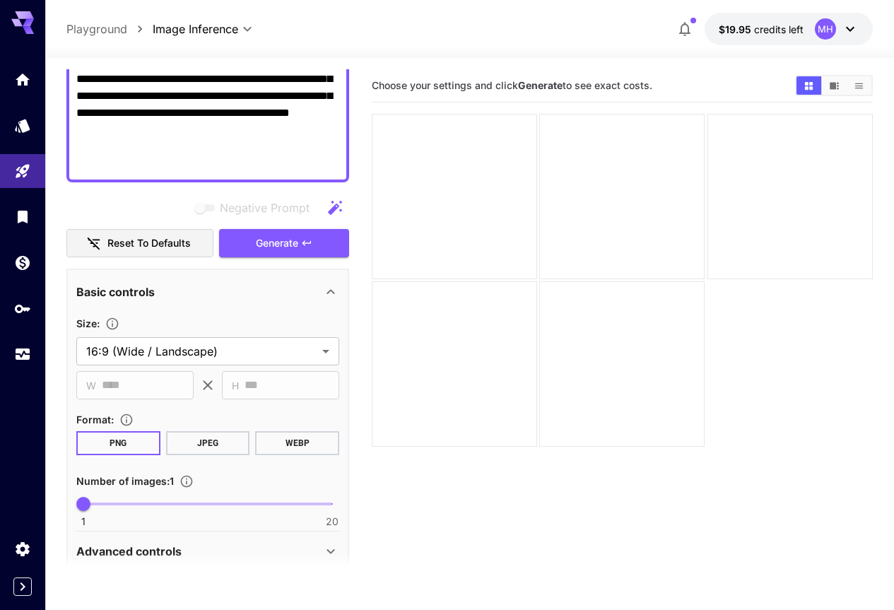
drag, startPoint x: 205, startPoint y: 482, endPoint x: 198, endPoint y: 400, distance: 82.3
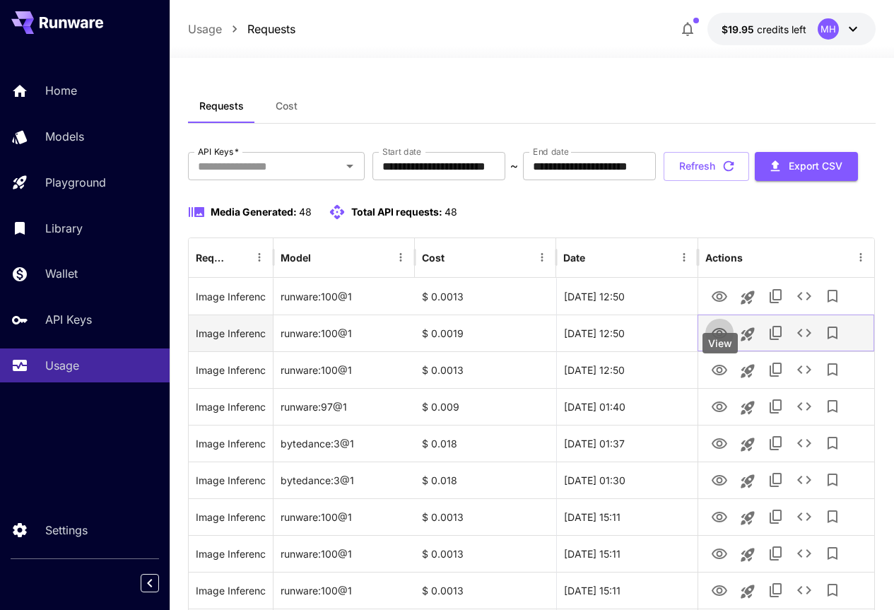
click at [717, 339] on icon "View" at bounding box center [720, 333] width 16 height 11
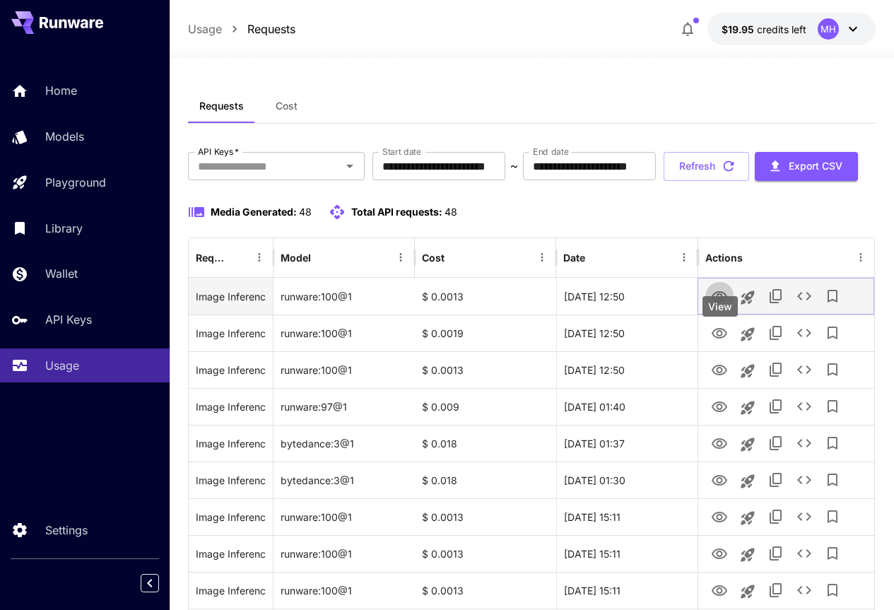
click at [720, 305] on icon "View" at bounding box center [719, 296] width 17 height 17
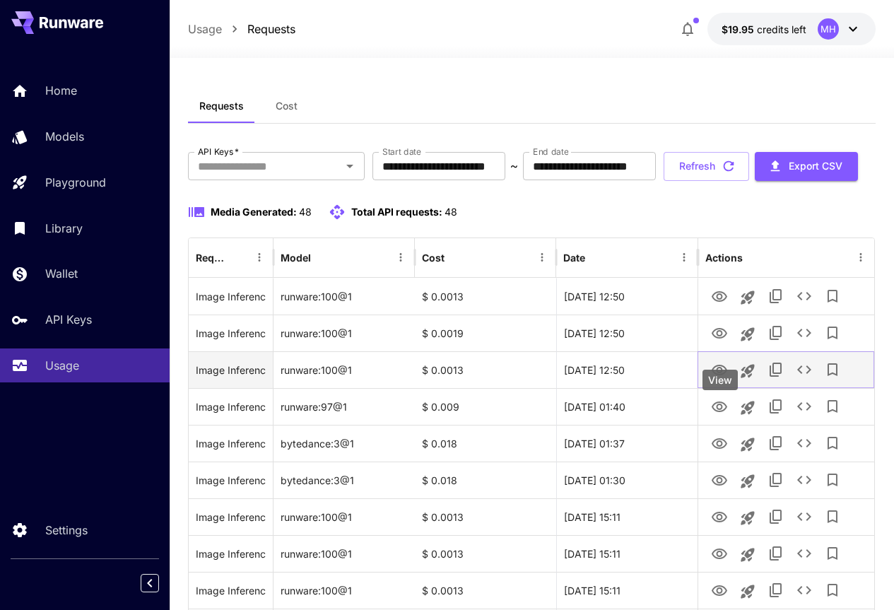
click at [721, 379] on icon "View" at bounding box center [719, 370] width 17 height 17
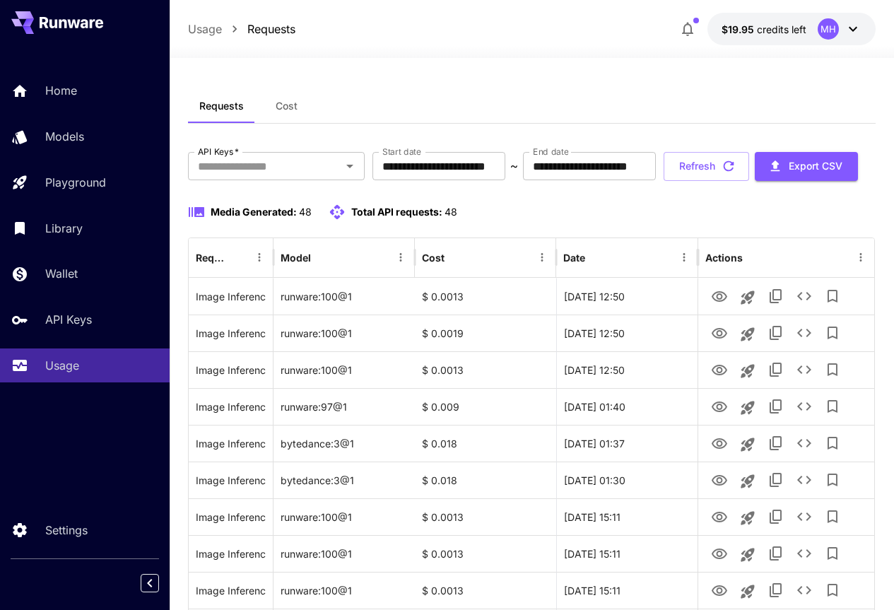
click at [856, 28] on icon at bounding box center [853, 29] width 8 height 5
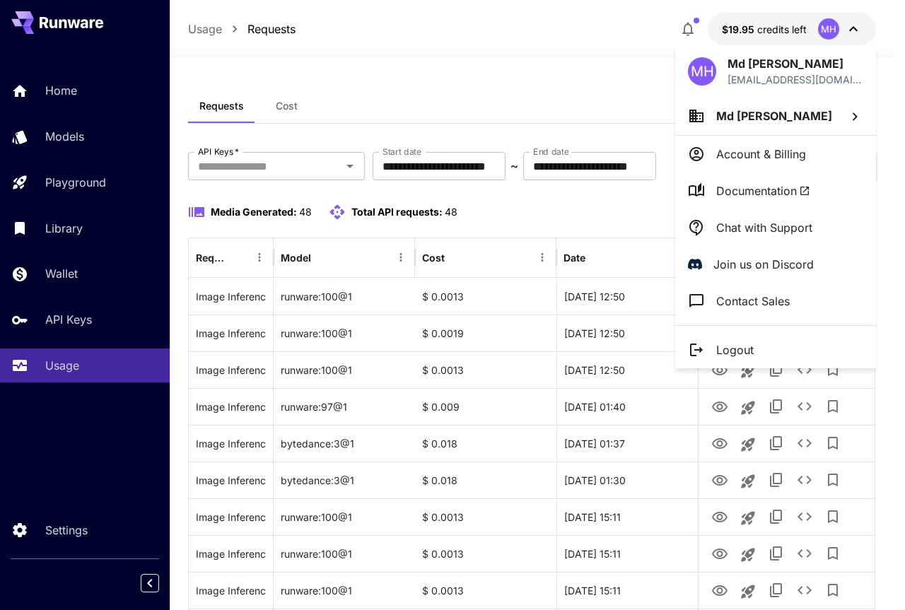
click at [546, 56] on div at bounding box center [452, 305] width 905 height 610
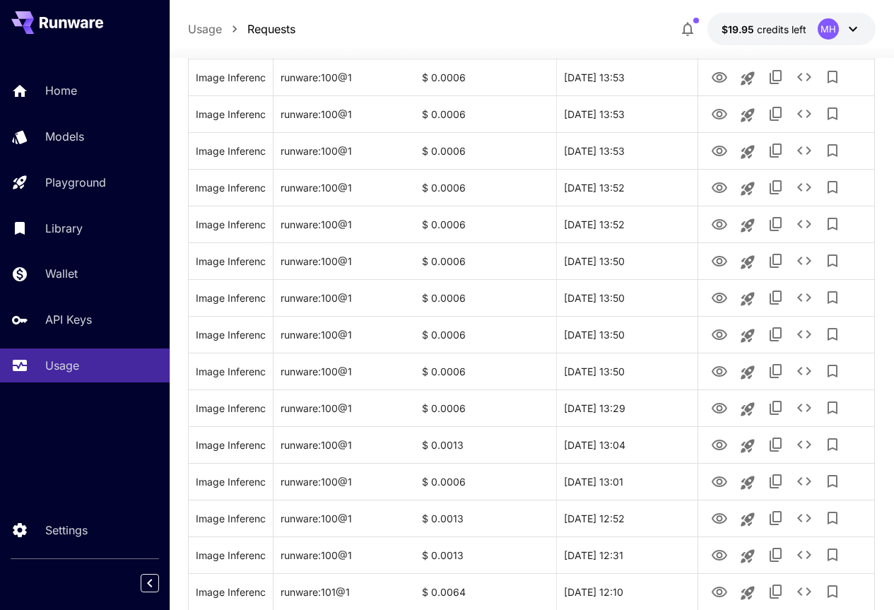
scroll to position [1122, 0]
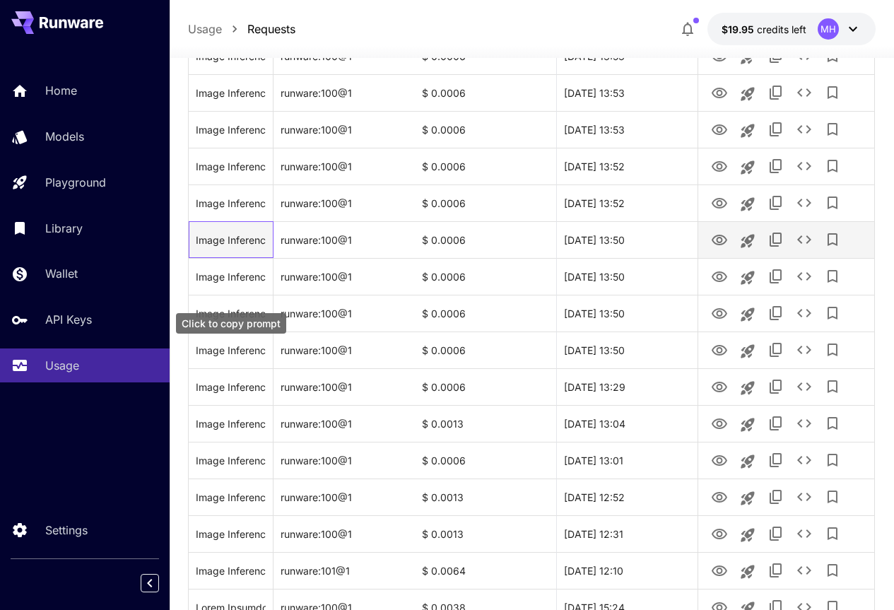
click at [248, 258] on div "Image Inference (A [DEMOGRAPHIC_DATA] man named Rahim, with thick black hair (n…" at bounding box center [231, 240] width 71 height 36
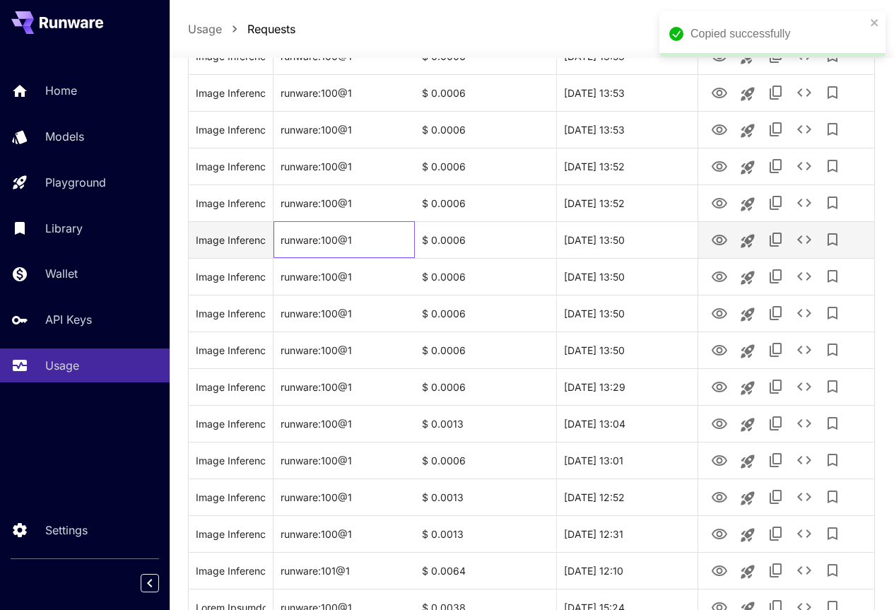
click at [302, 258] on div "runware:100@1" at bounding box center [344, 239] width 141 height 37
click at [586, 258] on div "[DATE] 13:50" at bounding box center [626, 239] width 141 height 37
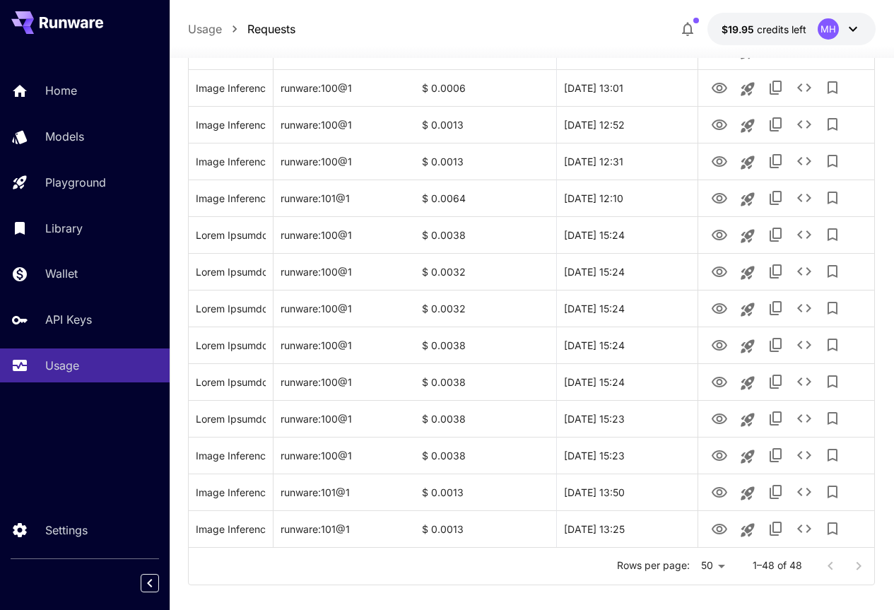
scroll to position [1508, 0]
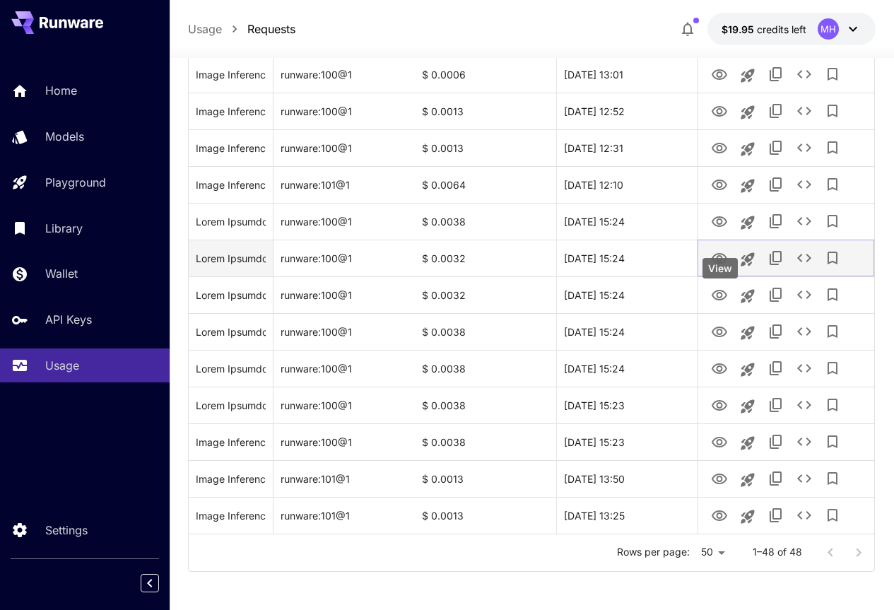
click at [722, 264] on icon "View" at bounding box center [720, 258] width 16 height 11
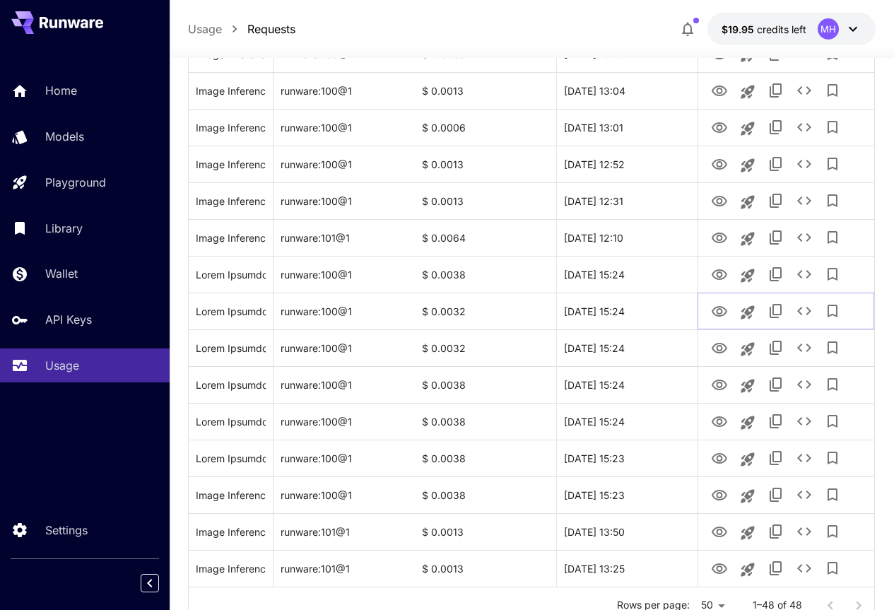
scroll to position [1558, 0]
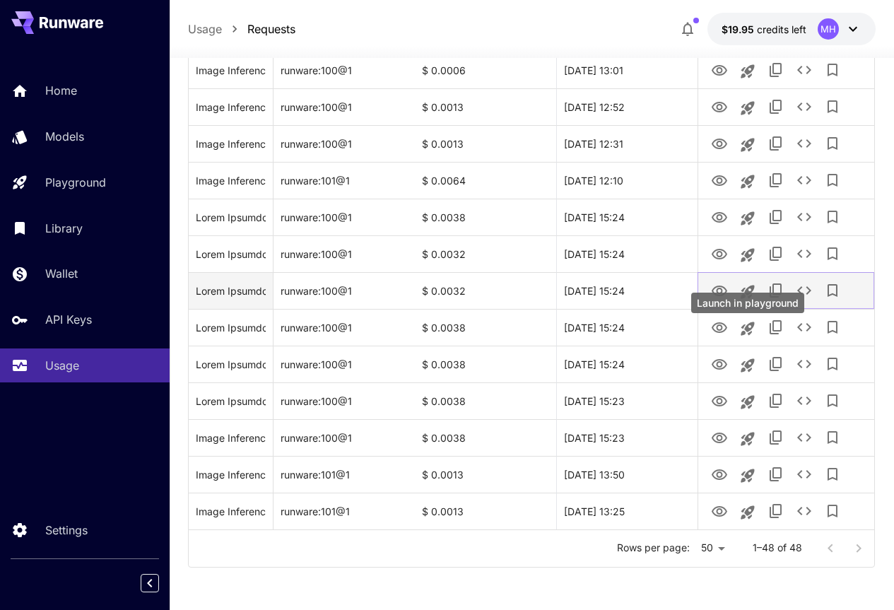
click at [744, 298] on icon "Launch in playground" at bounding box center [747, 291] width 17 height 17
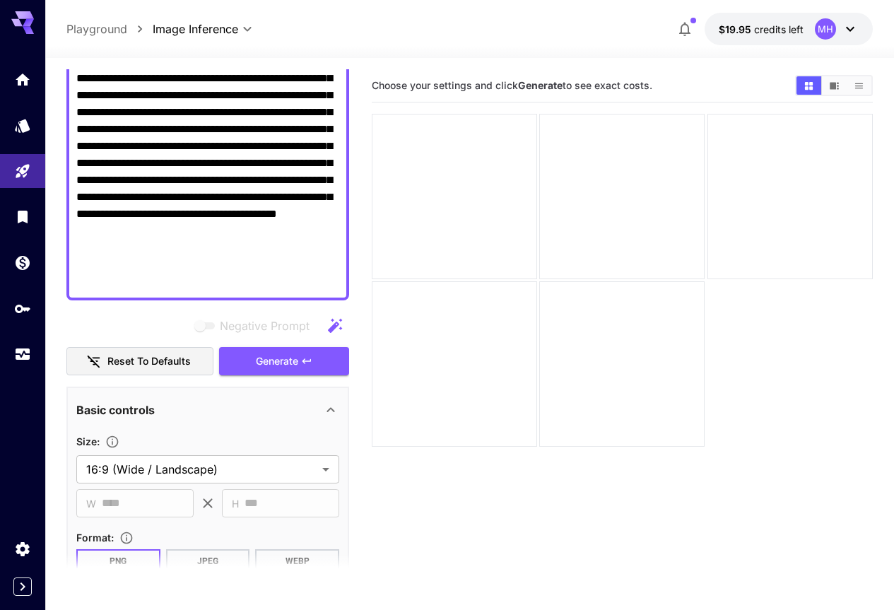
scroll to position [608, 0]
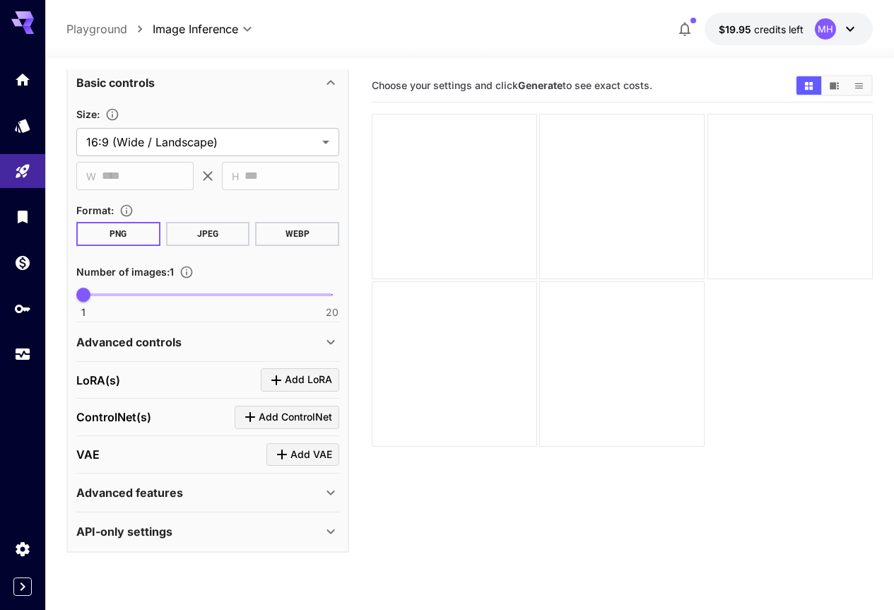
drag, startPoint x: 248, startPoint y: 282, endPoint x: 298, endPoint y: 288, distance: 49.9
